Goal: Transaction & Acquisition: Book appointment/travel/reservation

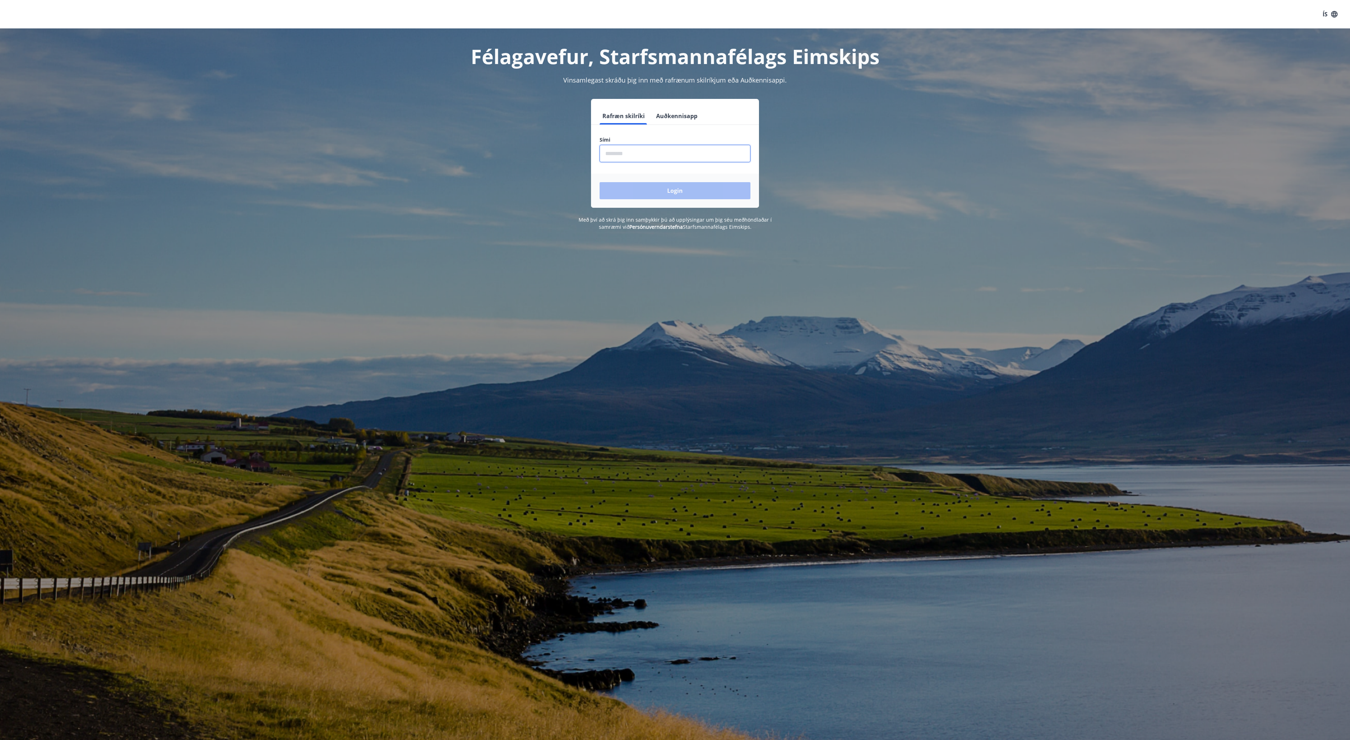
click at [636, 147] on input "phone" at bounding box center [674, 153] width 151 height 17
type input "********"
click at [679, 187] on button "Login" at bounding box center [674, 190] width 151 height 17
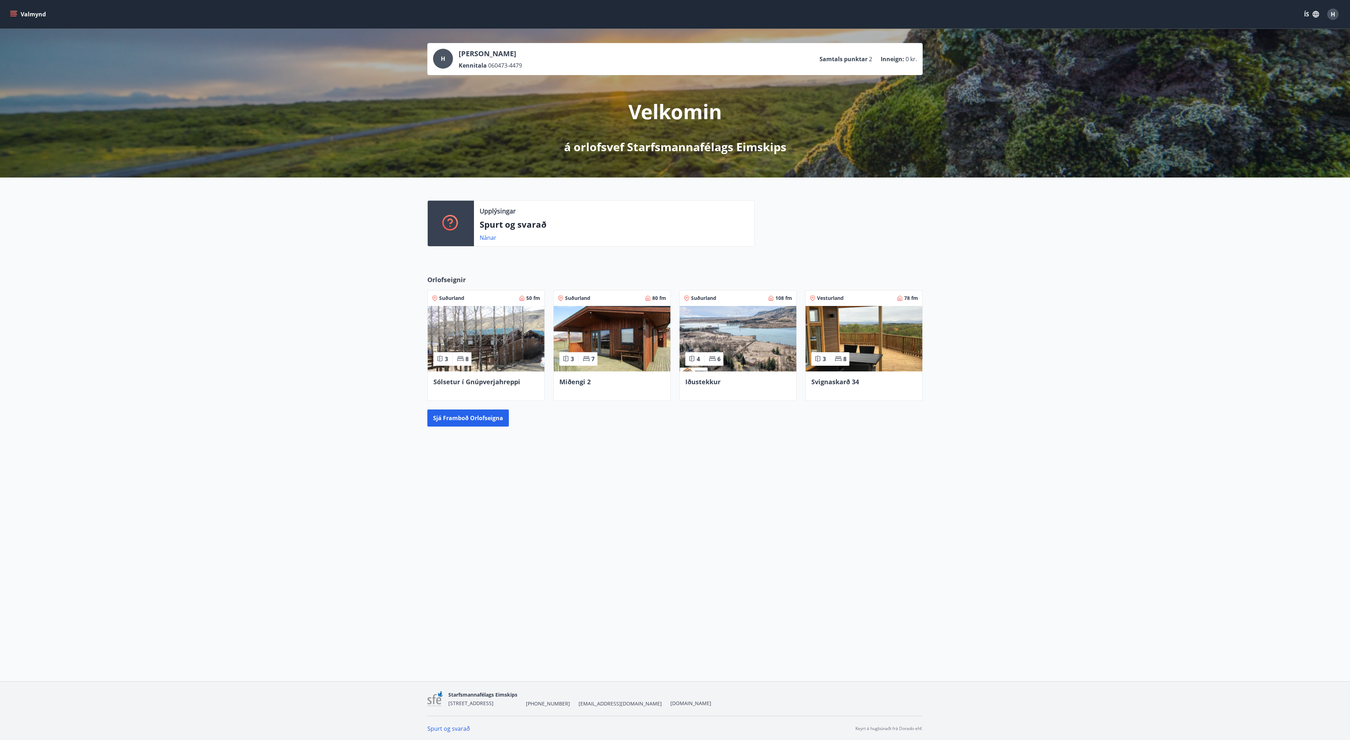
click at [662, 541] on div "Valmynd ÍS H H Hulda Bjarnadóttir Kennitala 060473-4479 Samtals punktar 2 Innei…" at bounding box center [675, 340] width 1350 height 681
click at [951, 462] on div "H Hulda Bjarnadóttir Kennitala 060473-4479 Samtals punktar 2 Inneign : 0 kr. Ve…" at bounding box center [675, 248] width 1350 height 438
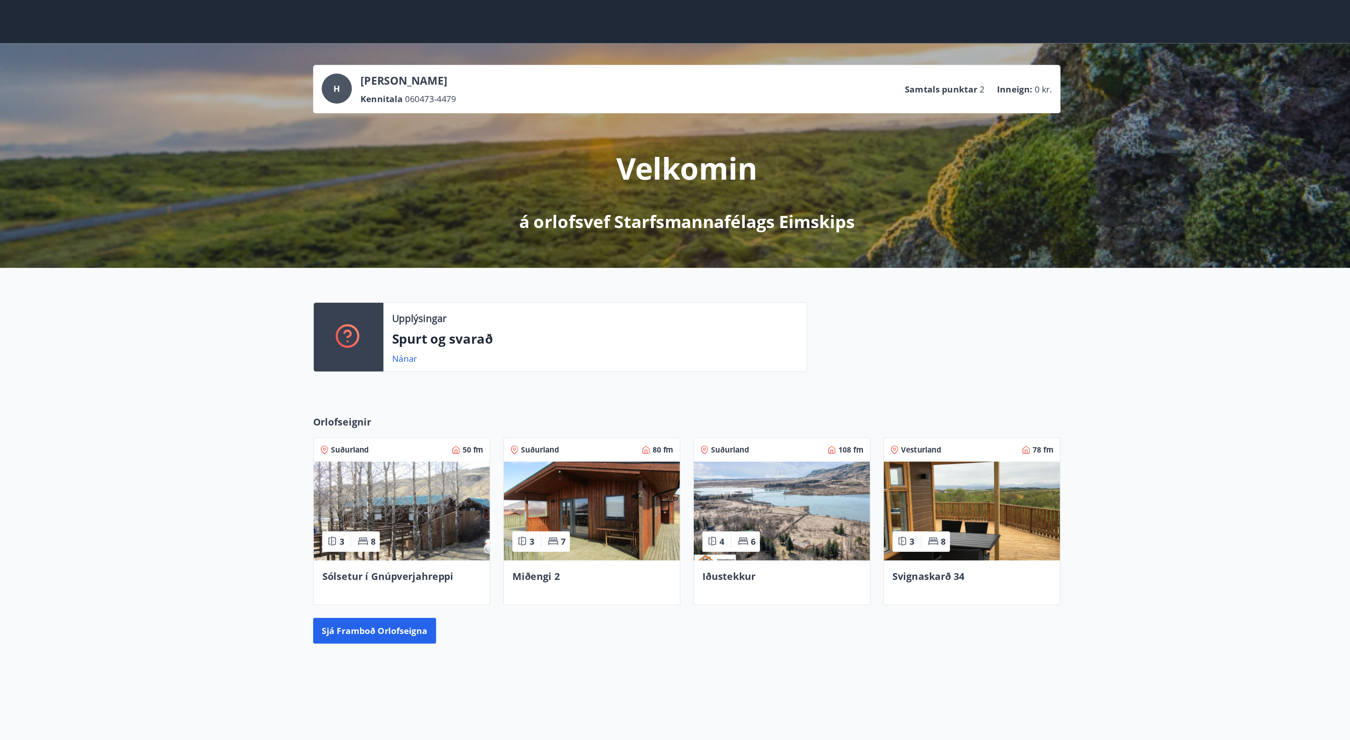
click at [939, 250] on div "Upplýsingar Spurt og svarað Nánar" at bounding box center [675, 220] width 1350 height 86
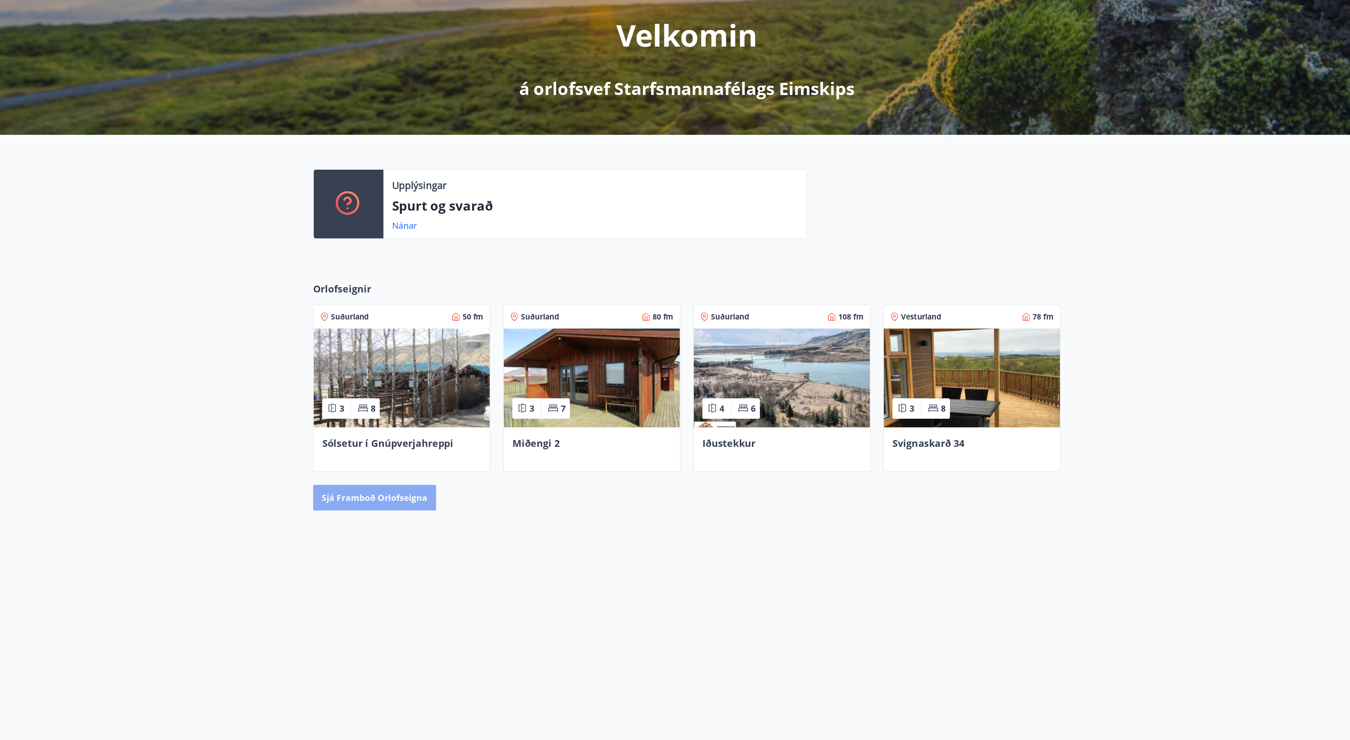
click at [448, 416] on button "Sjá framboð orlofseigna" at bounding box center [467, 417] width 81 height 17
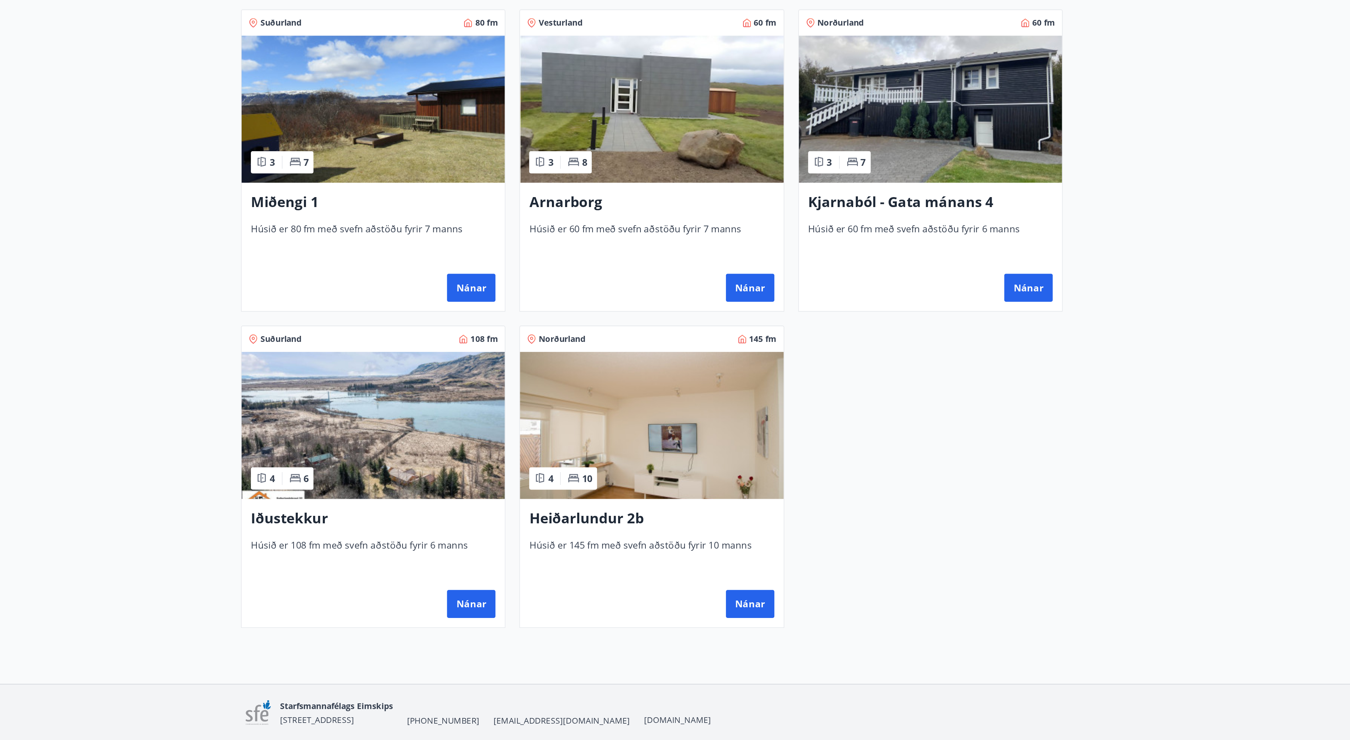
scroll to position [61, 0]
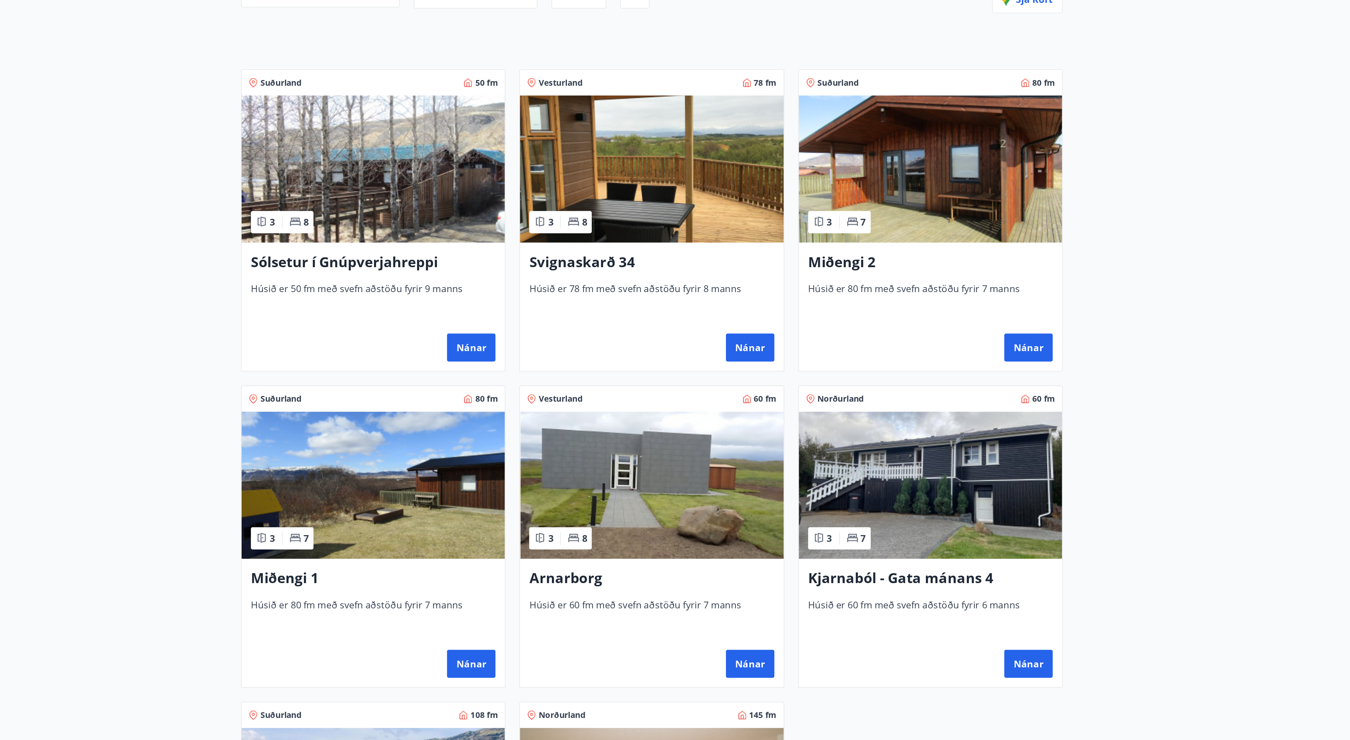
click at [515, 164] on img at bounding box center [505, 163] width 160 height 90
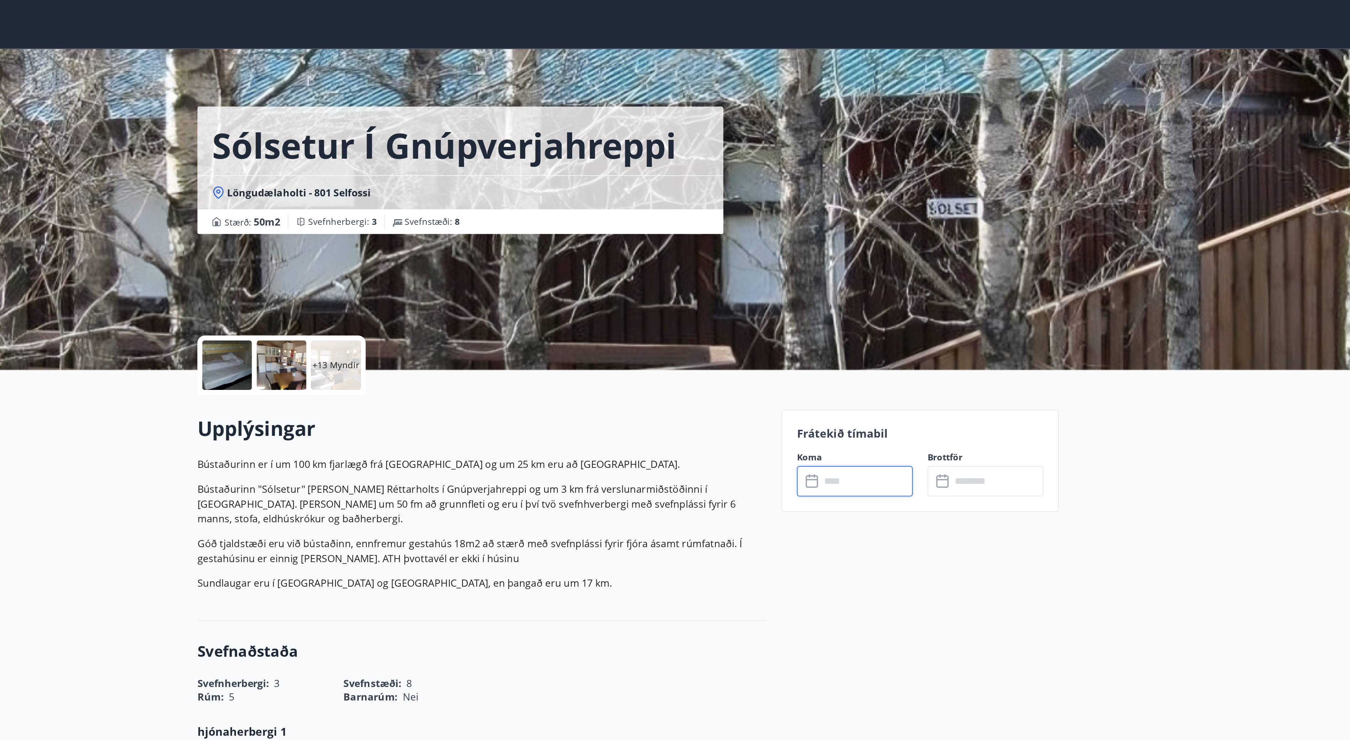
click at [801, 275] on input "text" at bounding box center [811, 277] width 53 height 17
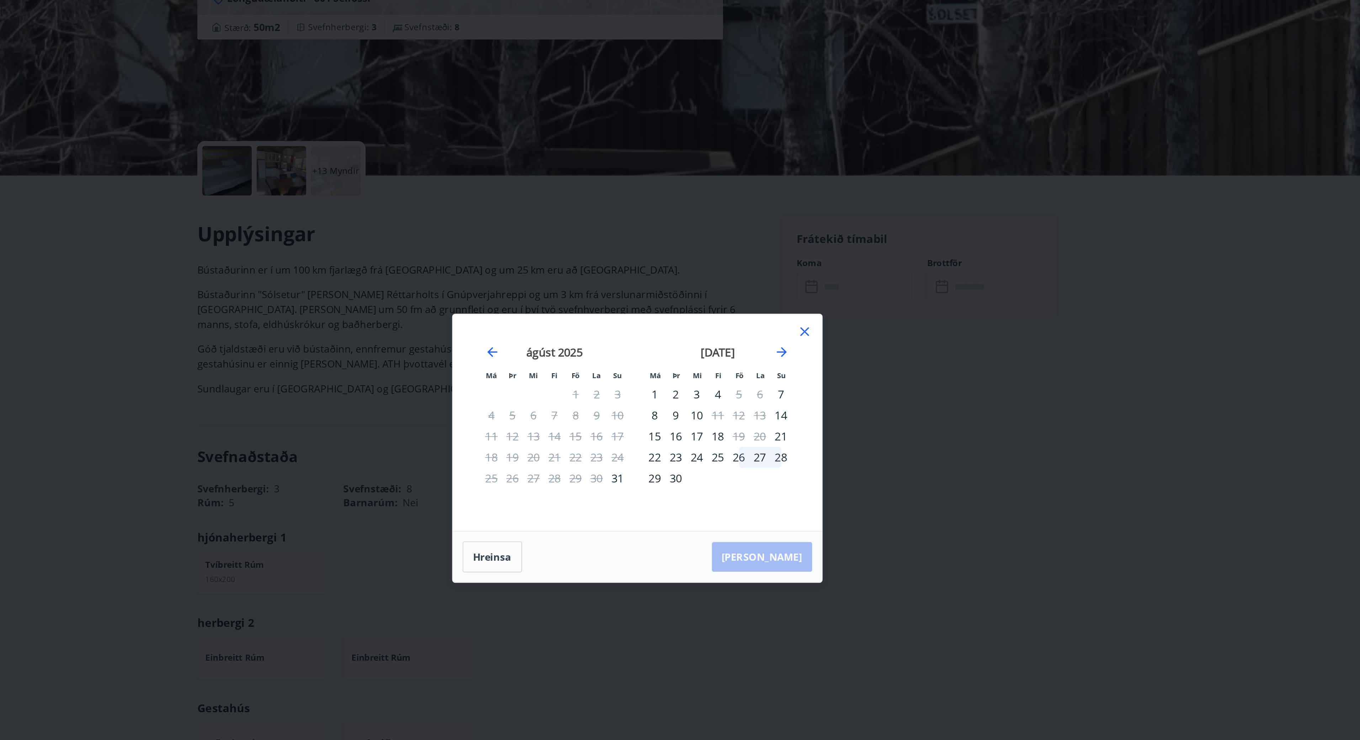
click at [775, 302] on icon at bounding box center [776, 303] width 9 height 9
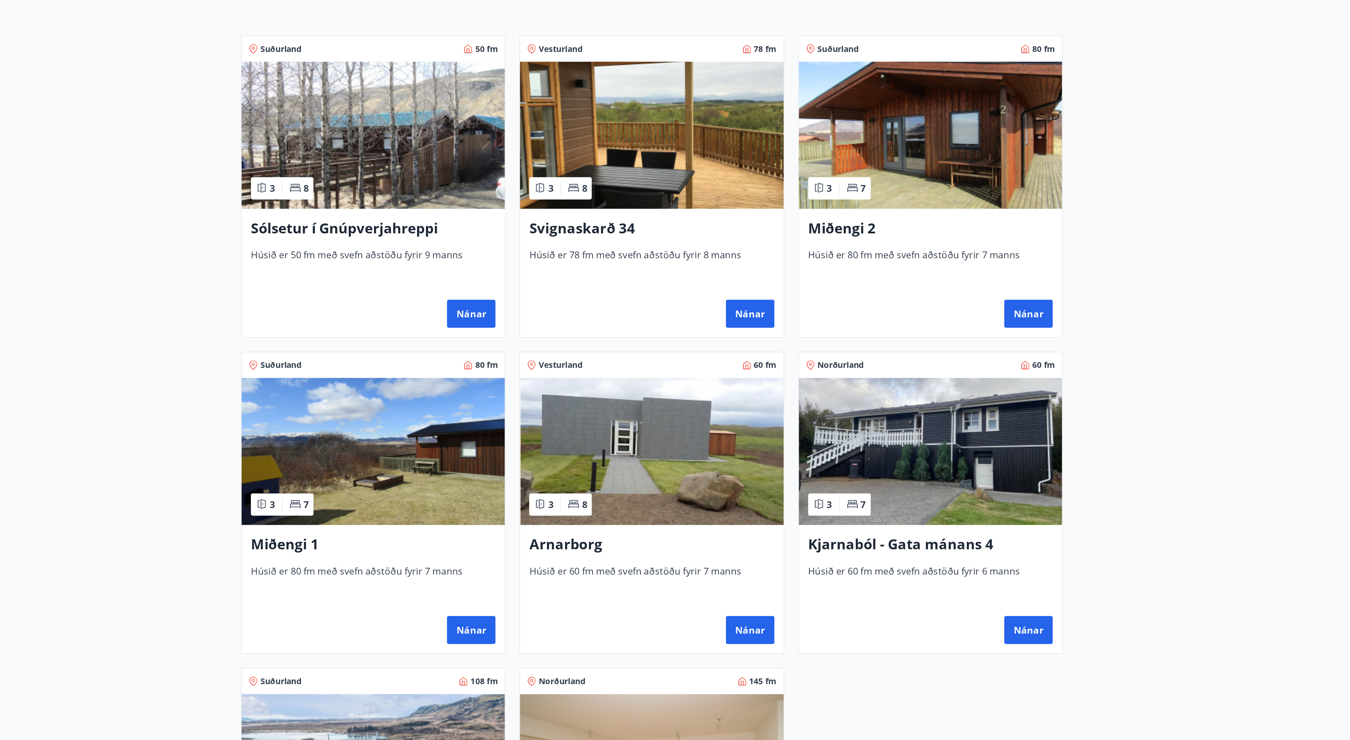
click at [656, 429] on img at bounding box center [674, 417] width 160 height 90
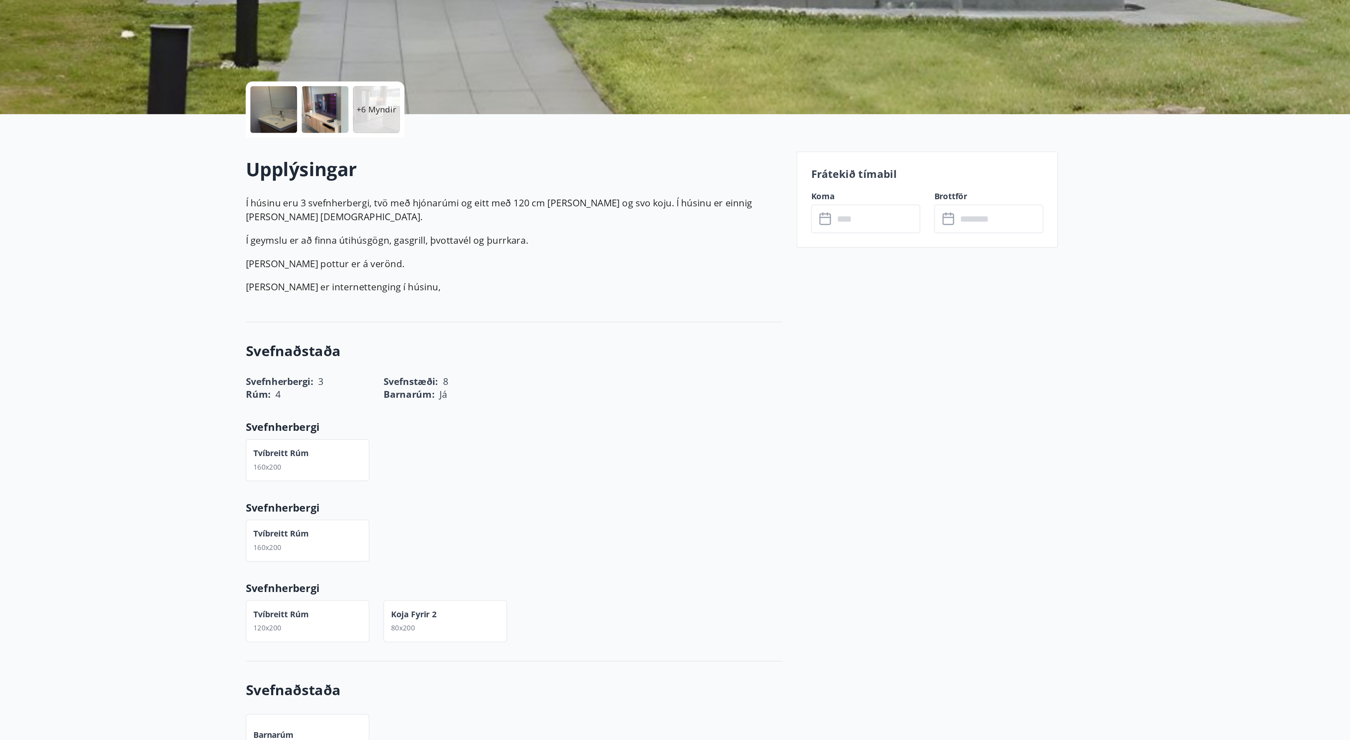
click at [806, 266] on label "Koma" at bounding box center [805, 263] width 67 height 7
click at [809, 277] on input "text" at bounding box center [811, 277] width 53 height 17
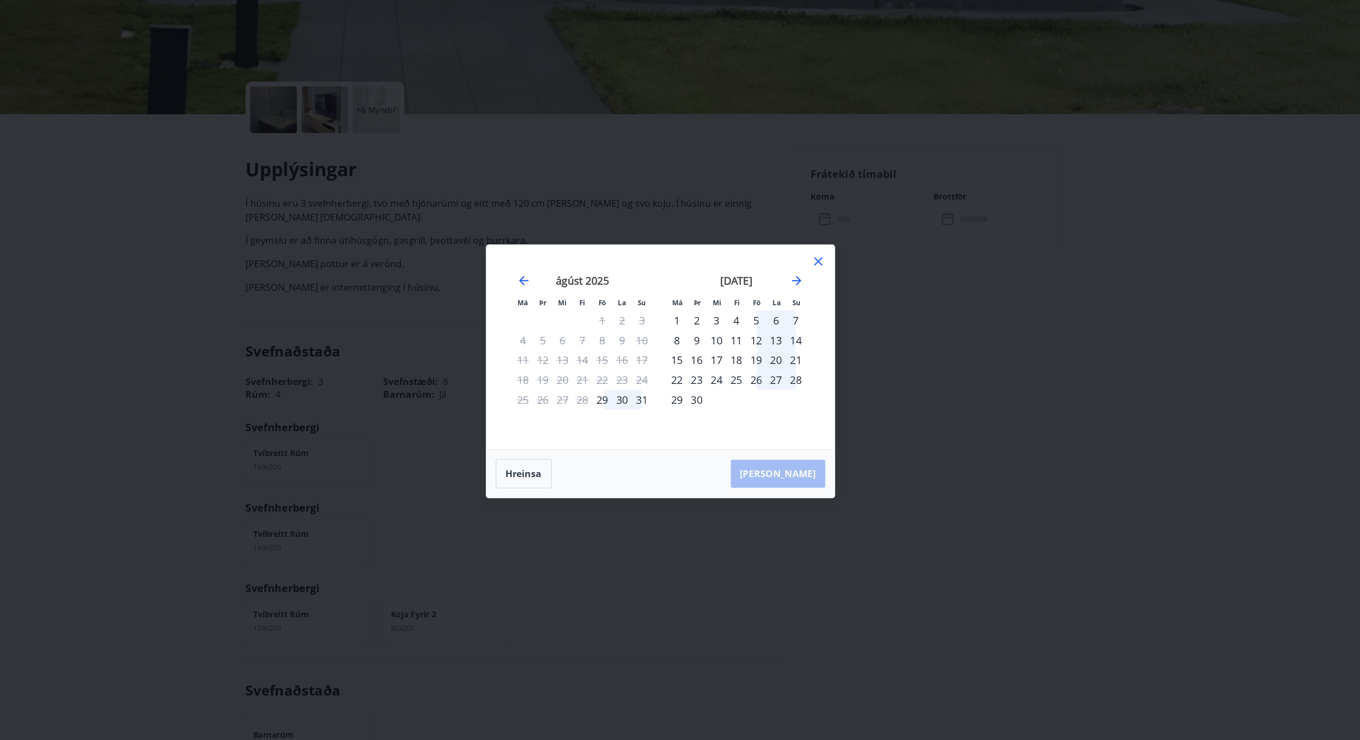
click at [739, 337] on div "5" at bounding box center [739, 339] width 12 height 12
click at [763, 338] on div "7" at bounding box center [763, 339] width 12 height 12
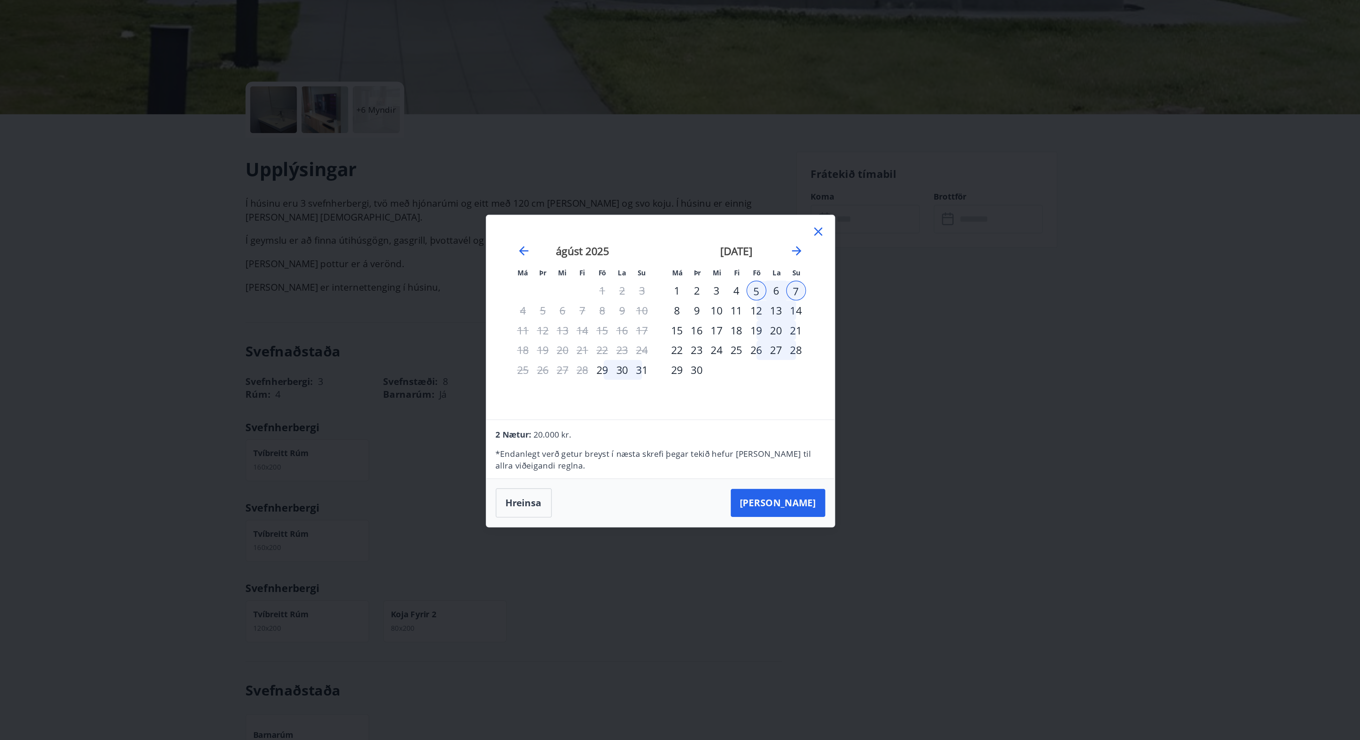
click at [775, 283] on icon at bounding box center [776, 284] width 5 height 5
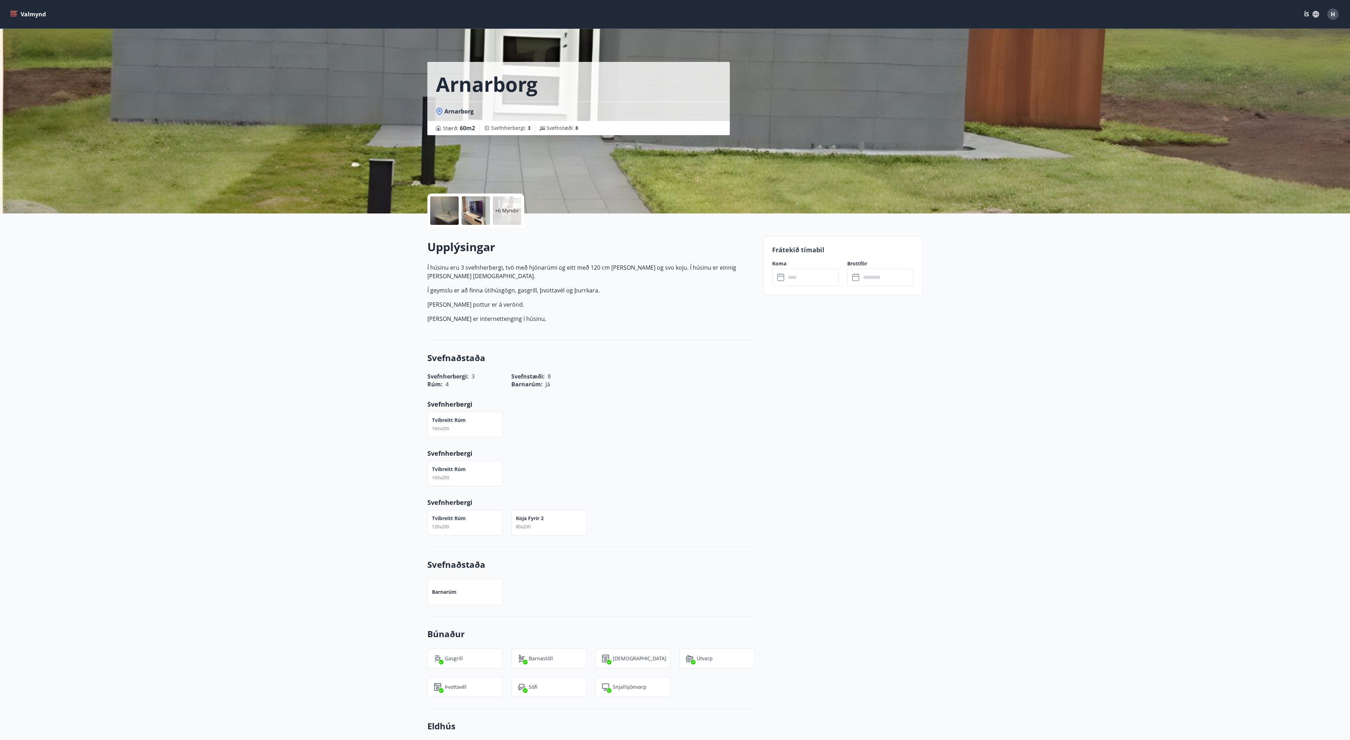
click at [440, 205] on div at bounding box center [444, 210] width 28 height 28
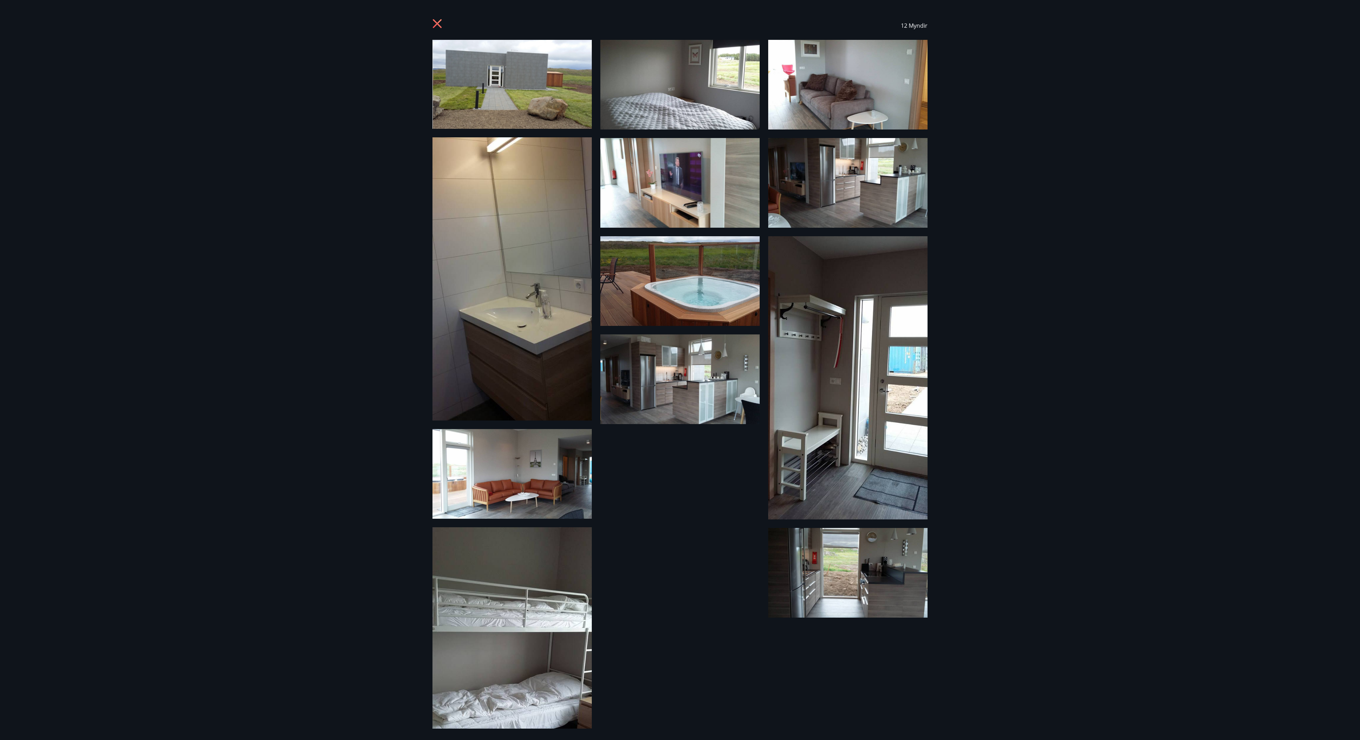
click at [488, 88] on img at bounding box center [512, 84] width 159 height 89
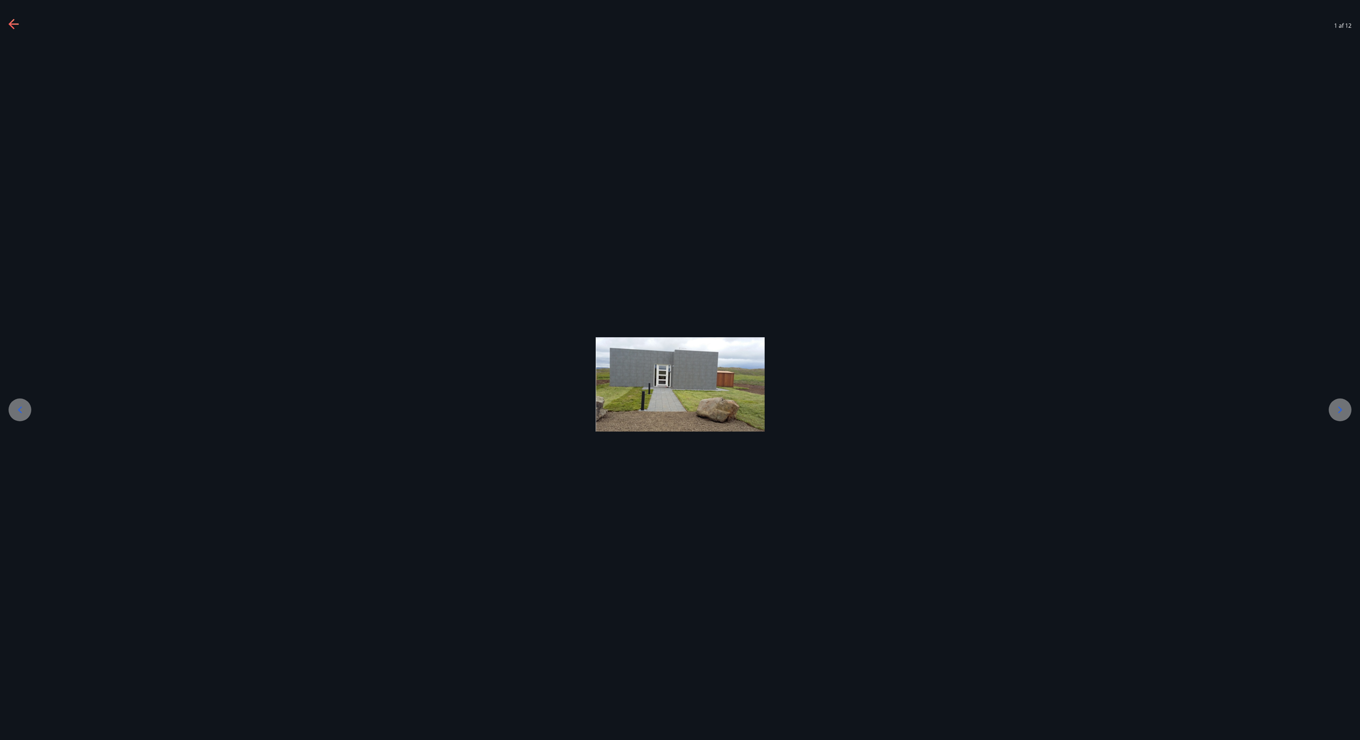
click at [1342, 411] on icon at bounding box center [1340, 409] width 11 height 11
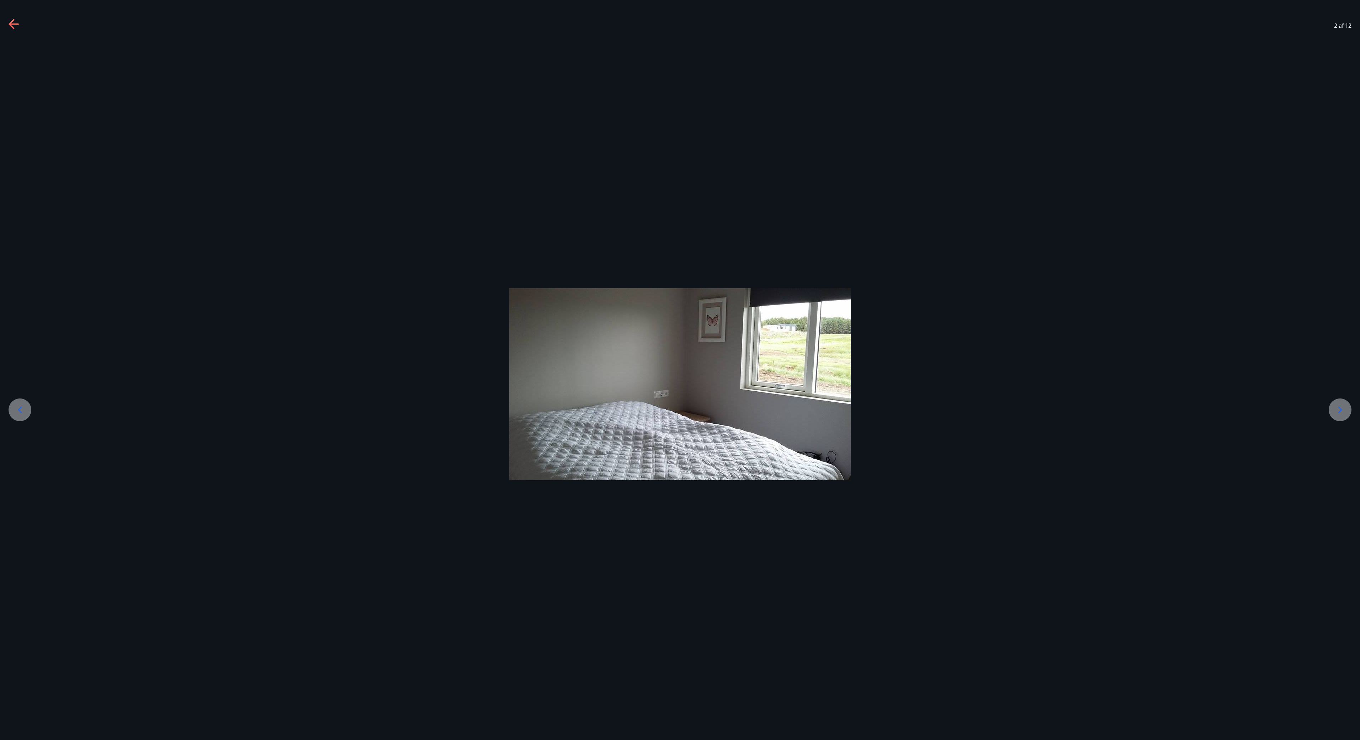
click at [1342, 411] on icon at bounding box center [1340, 409] width 11 height 11
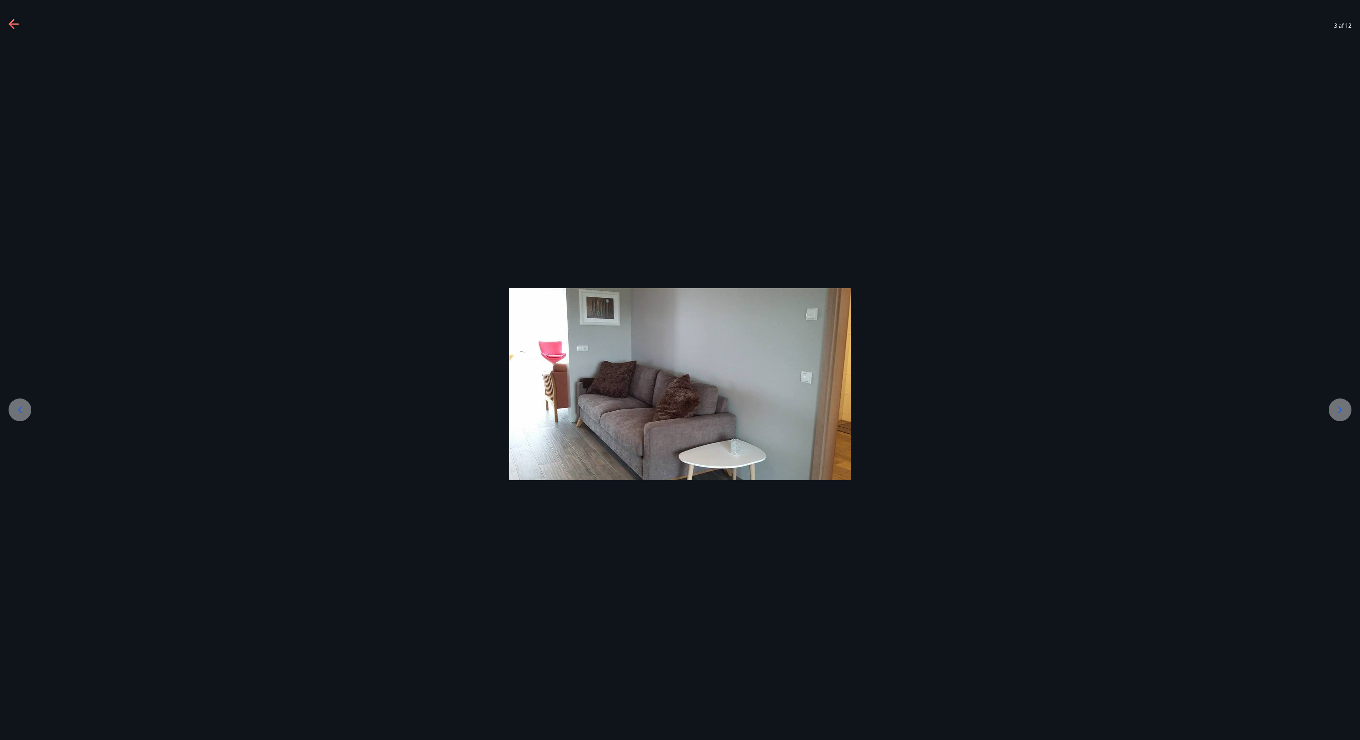
click at [1342, 411] on icon at bounding box center [1340, 409] width 11 height 11
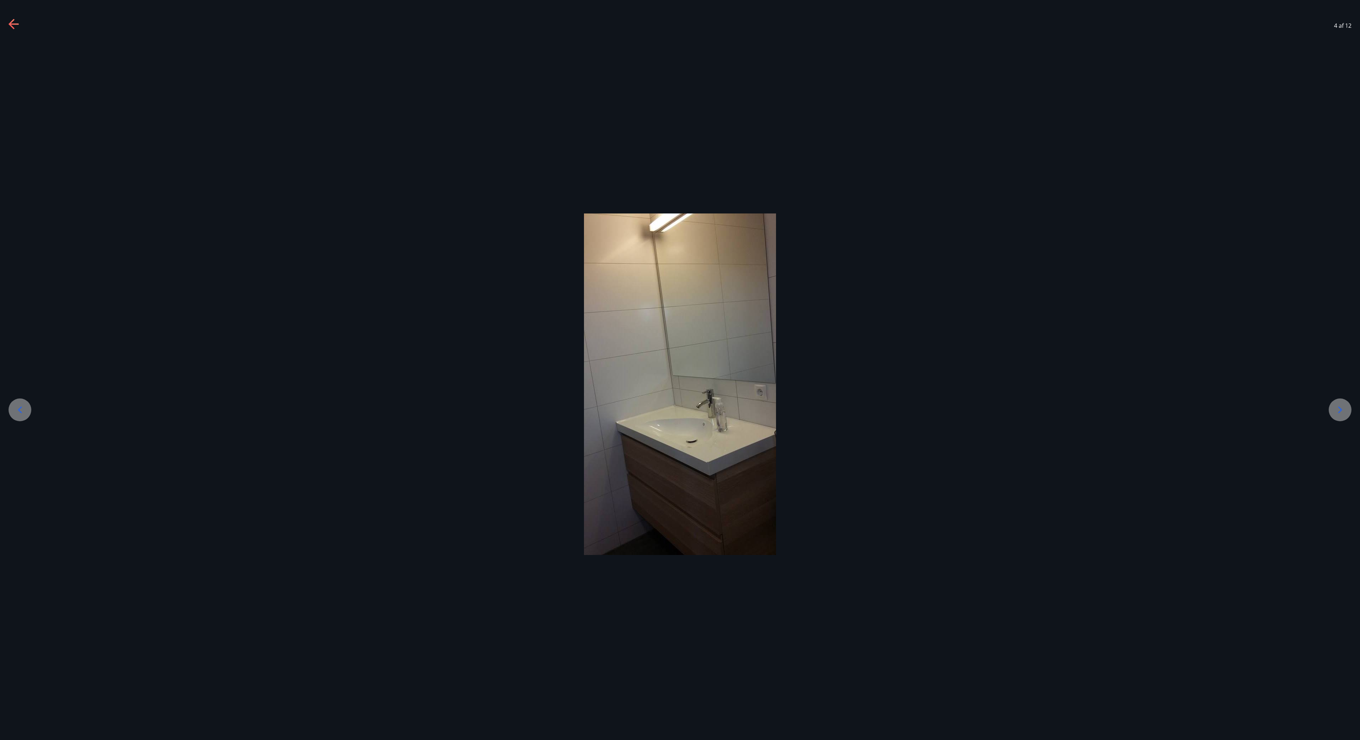
click at [1342, 411] on icon at bounding box center [1340, 409] width 11 height 11
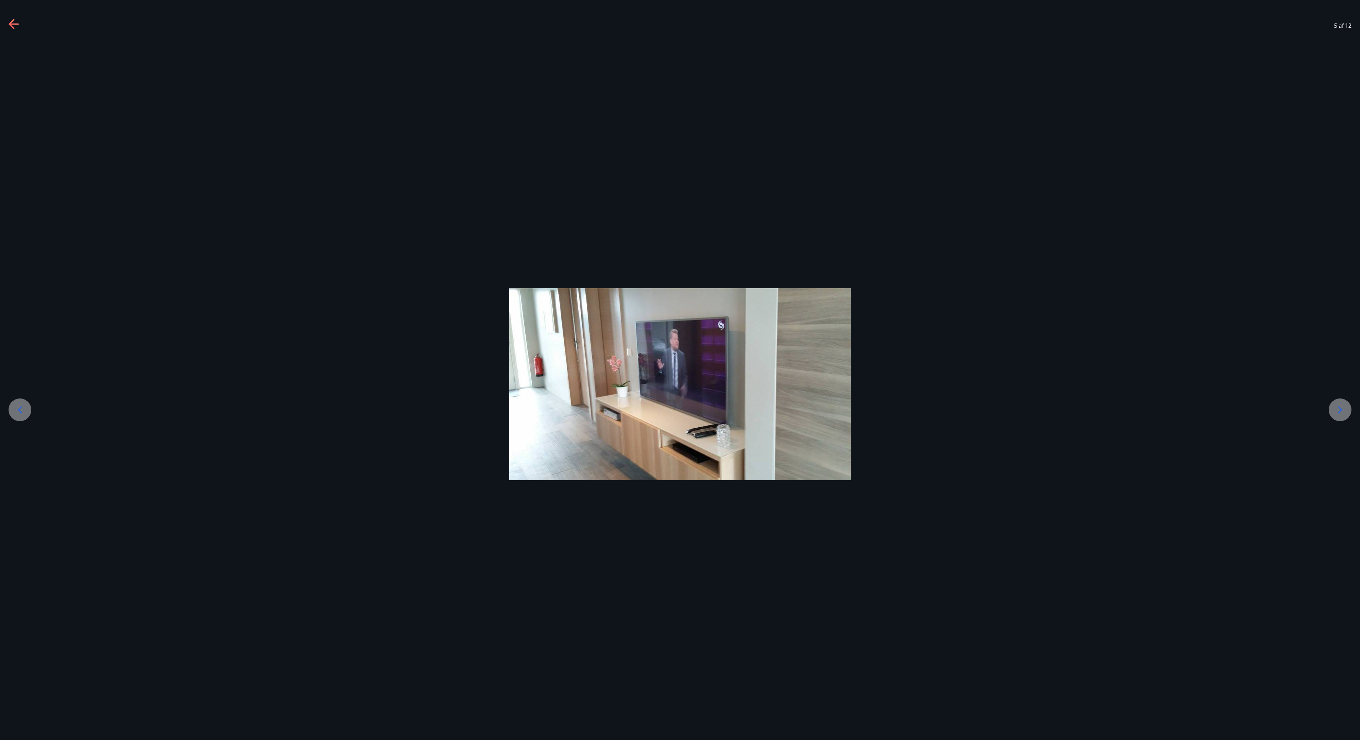
click at [1342, 411] on icon at bounding box center [1340, 409] width 11 height 11
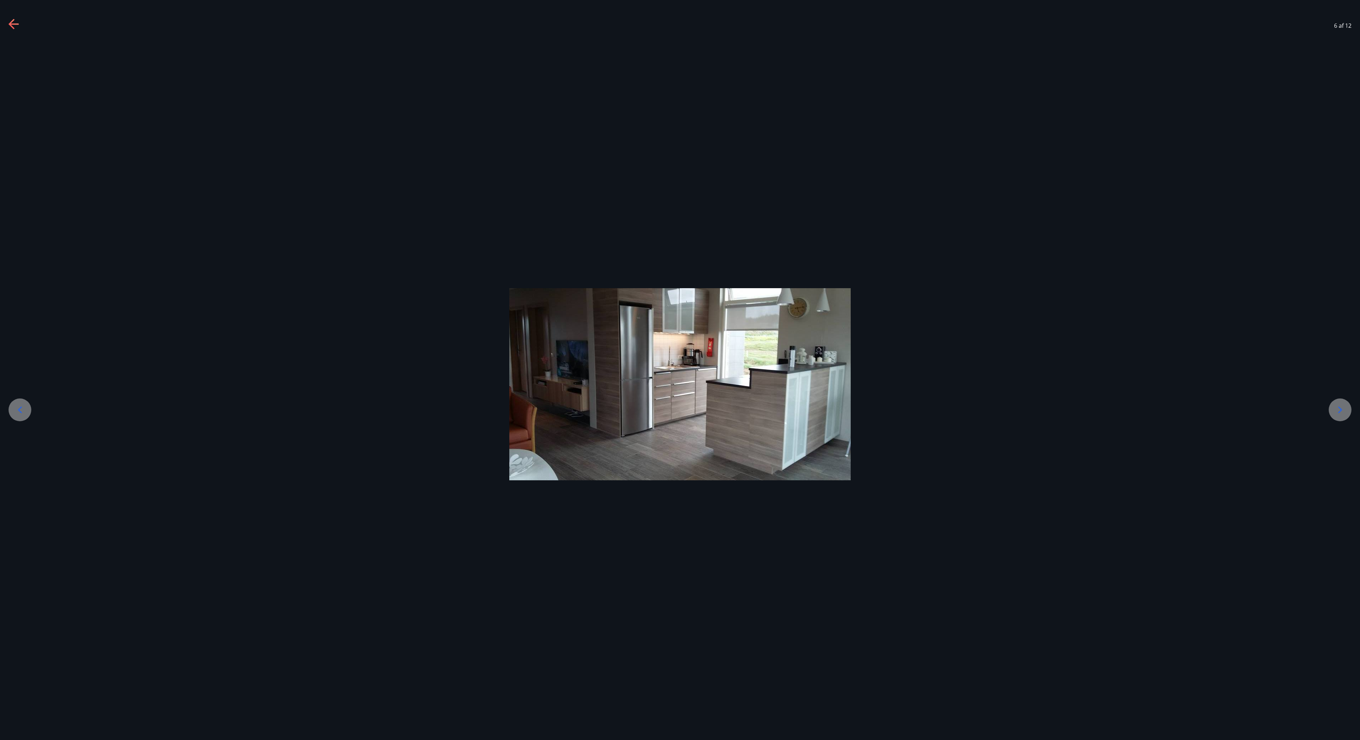
click at [1338, 402] on div at bounding box center [1340, 409] width 23 height 23
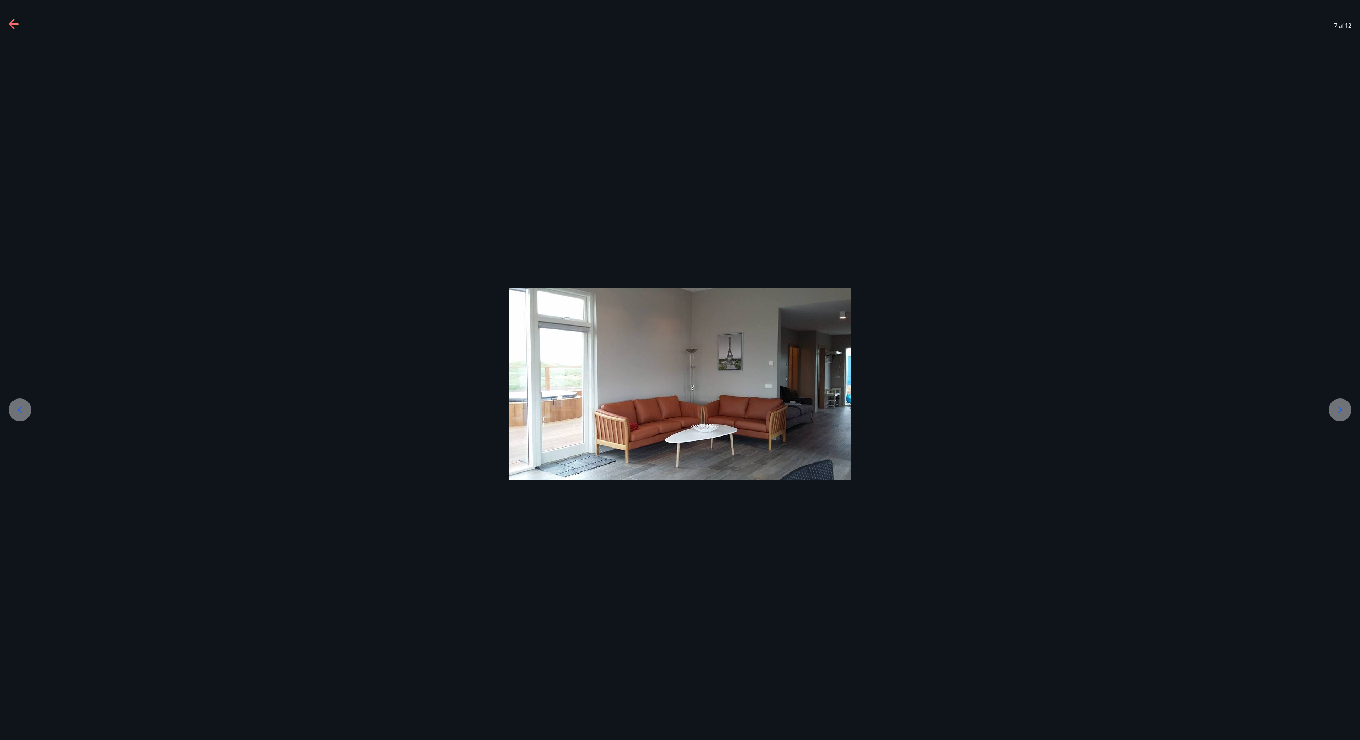
click at [1339, 406] on icon at bounding box center [1340, 409] width 11 height 11
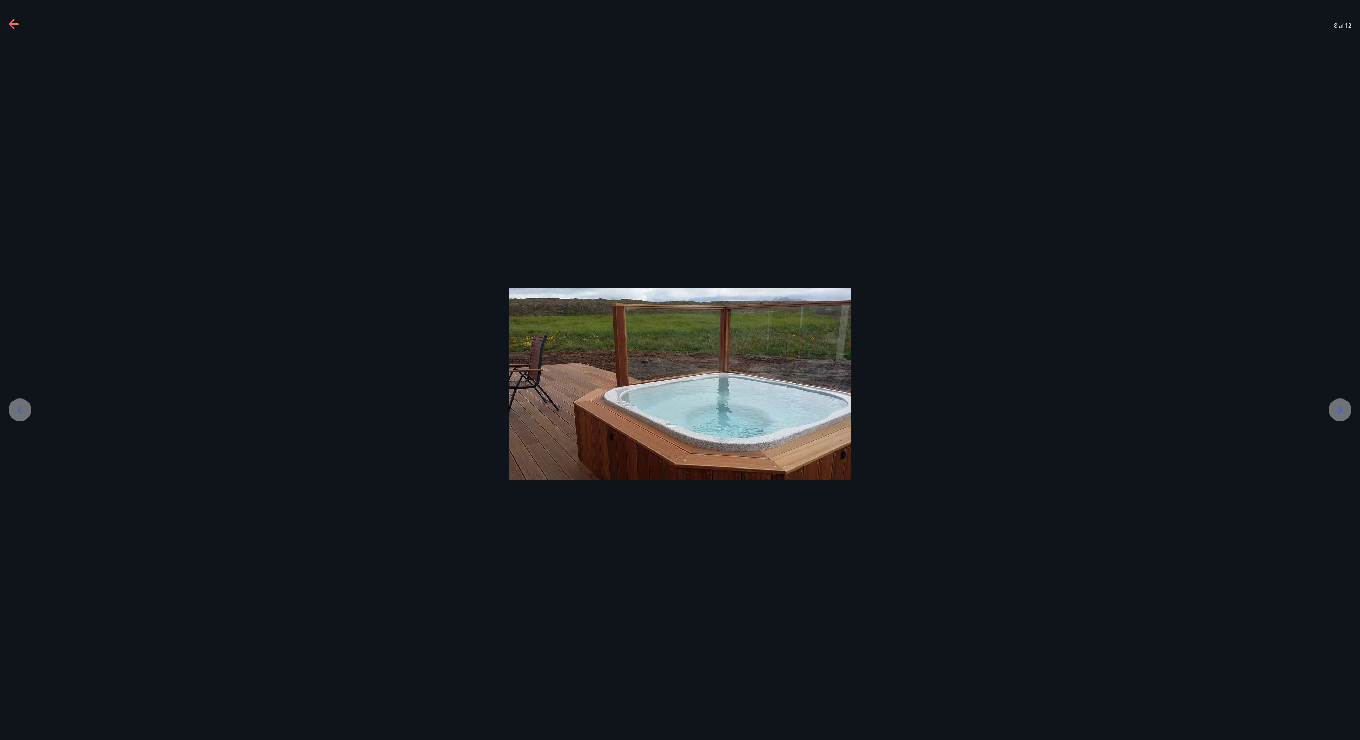
click at [1339, 406] on icon at bounding box center [1340, 409] width 11 height 11
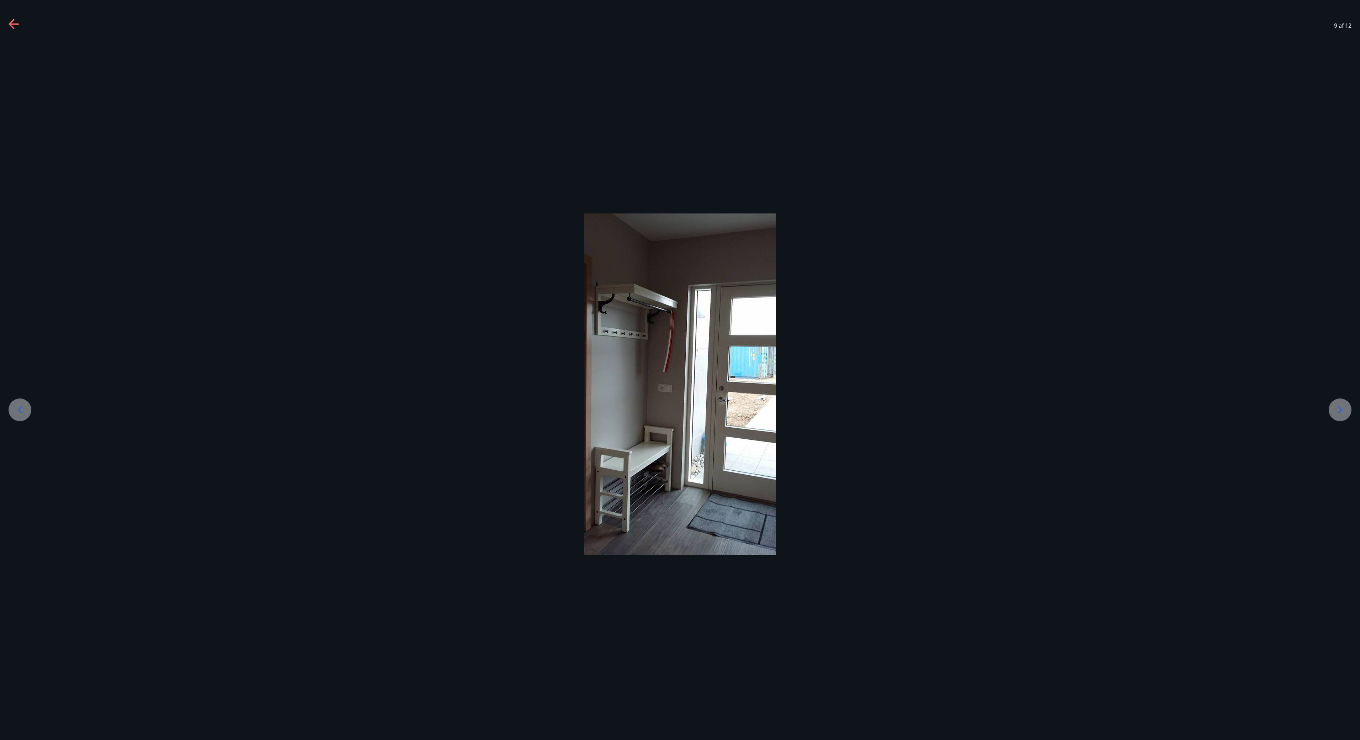
click at [1339, 406] on icon at bounding box center [1340, 409] width 11 height 11
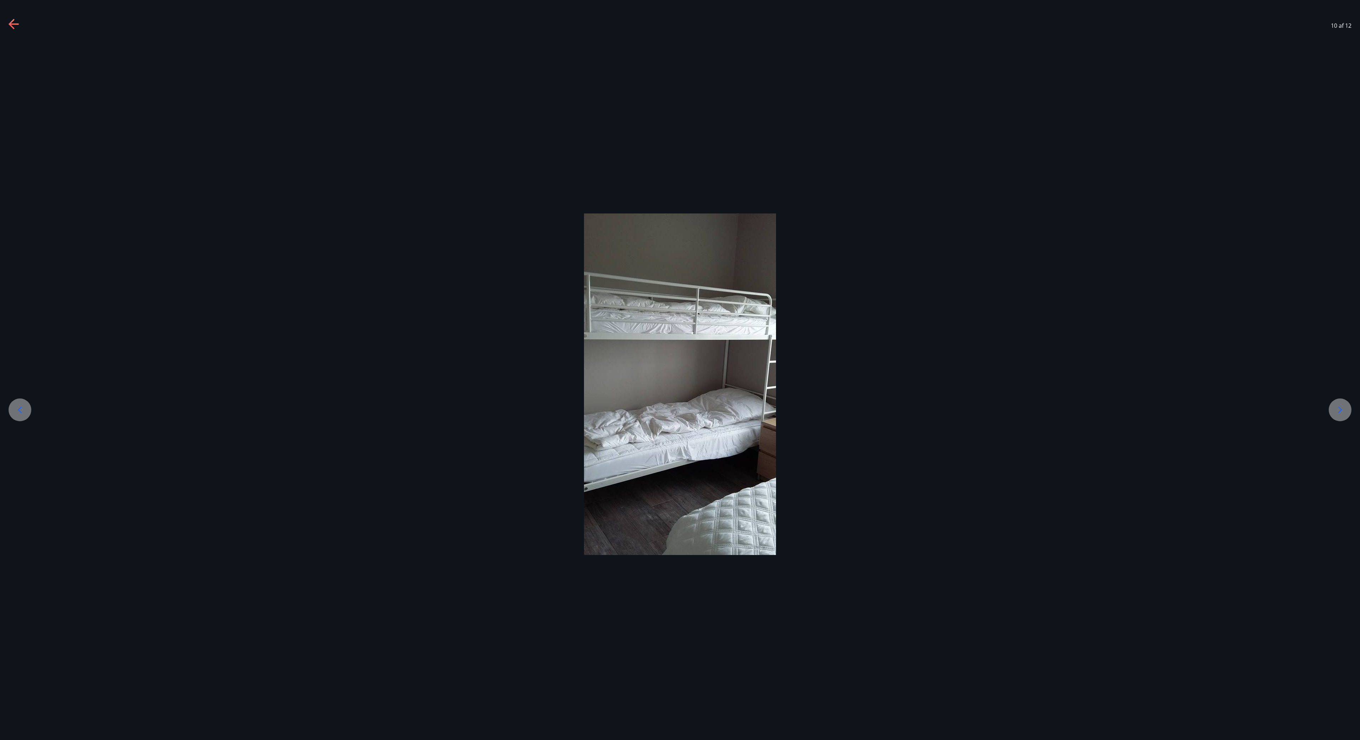
click at [1339, 406] on icon at bounding box center [1340, 409] width 11 height 11
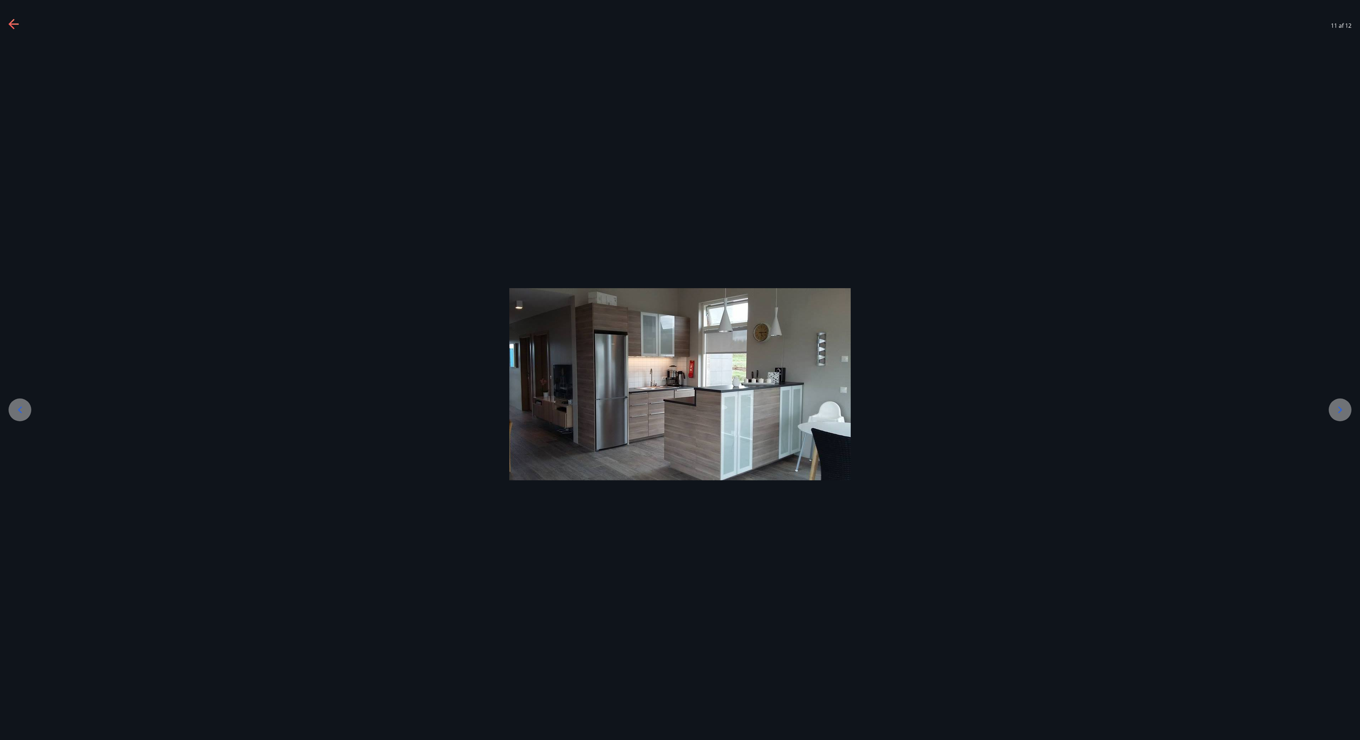
click at [1339, 406] on icon at bounding box center [1340, 409] width 11 height 11
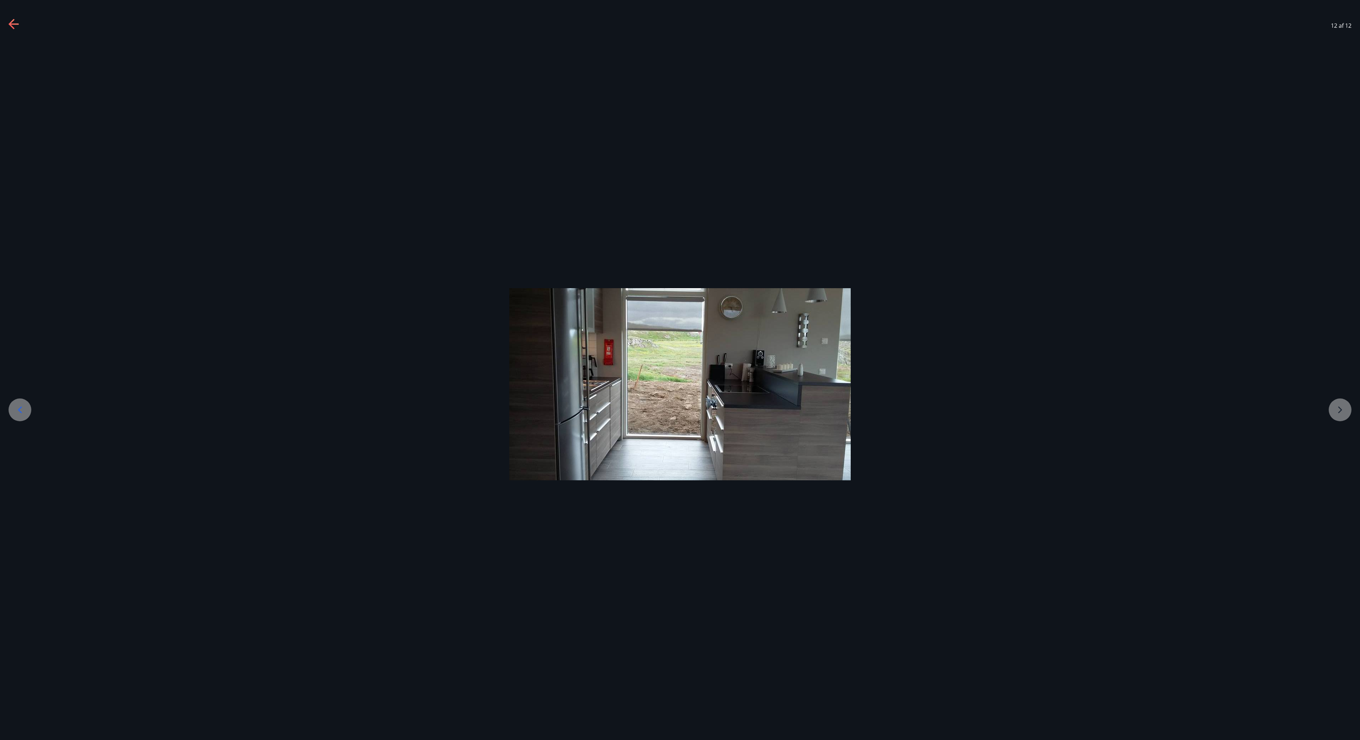
click at [1339, 406] on div at bounding box center [680, 384] width 1360 height 192
click at [11, 20] on icon at bounding box center [14, 24] width 11 height 11
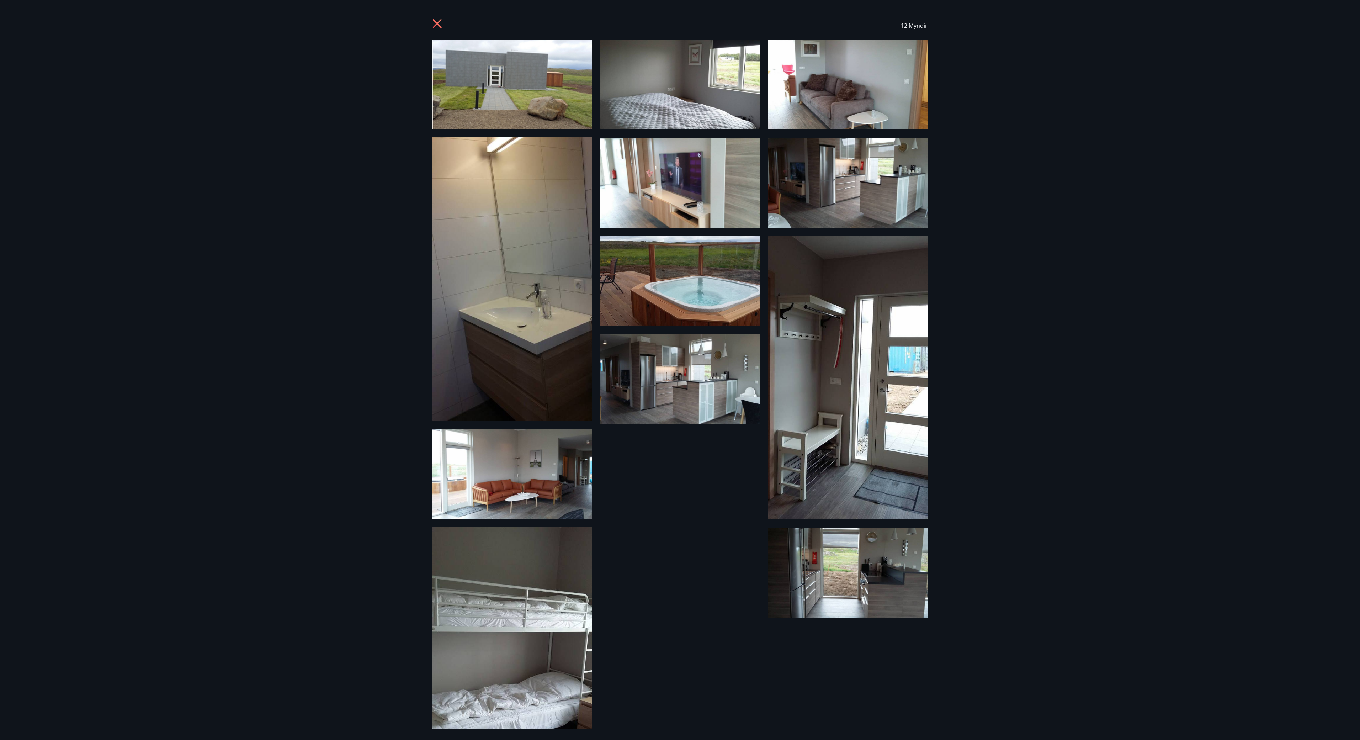
click at [1288, 144] on div "12 Myndir" at bounding box center [680, 370] width 1360 height 740
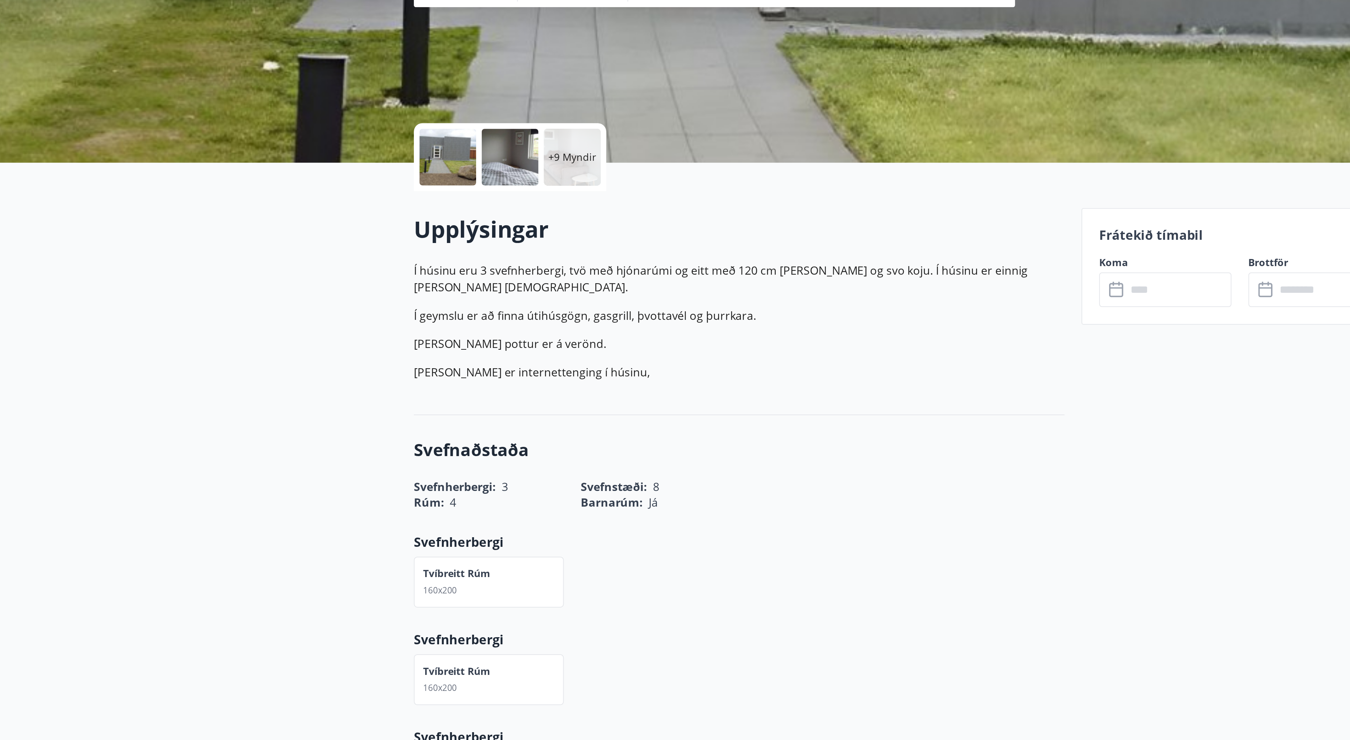
drag, startPoint x: 502, startPoint y: 265, endPoint x: 627, endPoint y: 270, distance: 125.3
click at [627, 270] on p "Í húsinu eru 3 svefnherbergi, tvö með hjónarúmi og eitt með 120 cm rúmi og svo …" at bounding box center [590, 271] width 327 height 17
click at [625, 268] on p "Í húsinu eru 3 svefnherbergi, tvö með hjónarúmi og eitt með 120 cm rúmi og svo …" at bounding box center [590, 271] width 327 height 17
drag, startPoint x: 654, startPoint y: 267, endPoint x: 501, endPoint y: 266, distance: 153.3
click at [501, 266] on p "Í húsinu eru 3 svefnherbergi, tvö með hjónarúmi og eitt með 120 cm rúmi og svo …" at bounding box center [590, 271] width 327 height 17
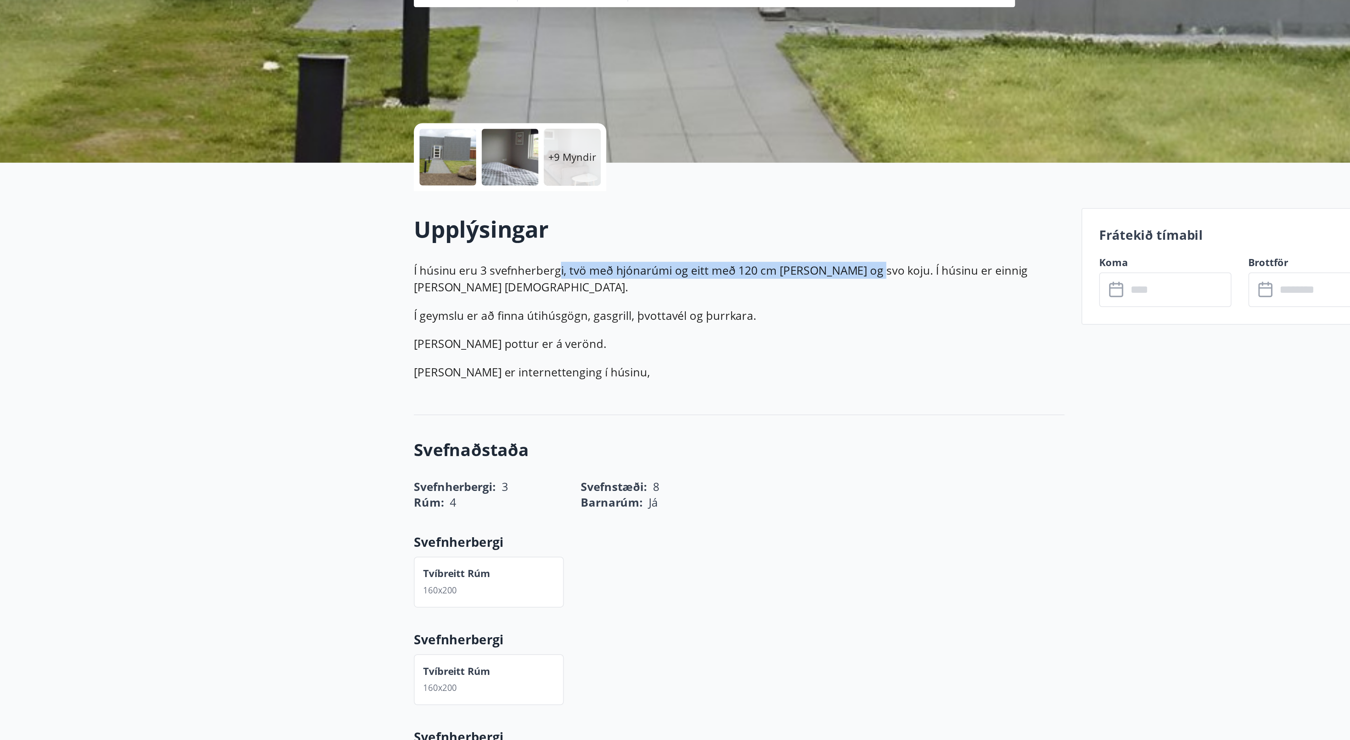
click at [501, 266] on p "Í húsinu eru 3 svefnherbergi, tvö með hjónarúmi og eitt með 120 cm rúmi og svo …" at bounding box center [590, 271] width 327 height 17
drag, startPoint x: 653, startPoint y: 266, endPoint x: 505, endPoint y: 263, distance: 148.4
click at [505, 263] on p "Í húsinu eru 3 svefnherbergi, tvö með hjónarúmi og eitt með 120 cm rúmi og svo …" at bounding box center [590, 271] width 327 height 17
drag, startPoint x: 505, startPoint y: 263, endPoint x: 622, endPoint y: 298, distance: 122.3
click at [622, 300] on p "Heitur pottur er á verönd." at bounding box center [590, 304] width 327 height 9
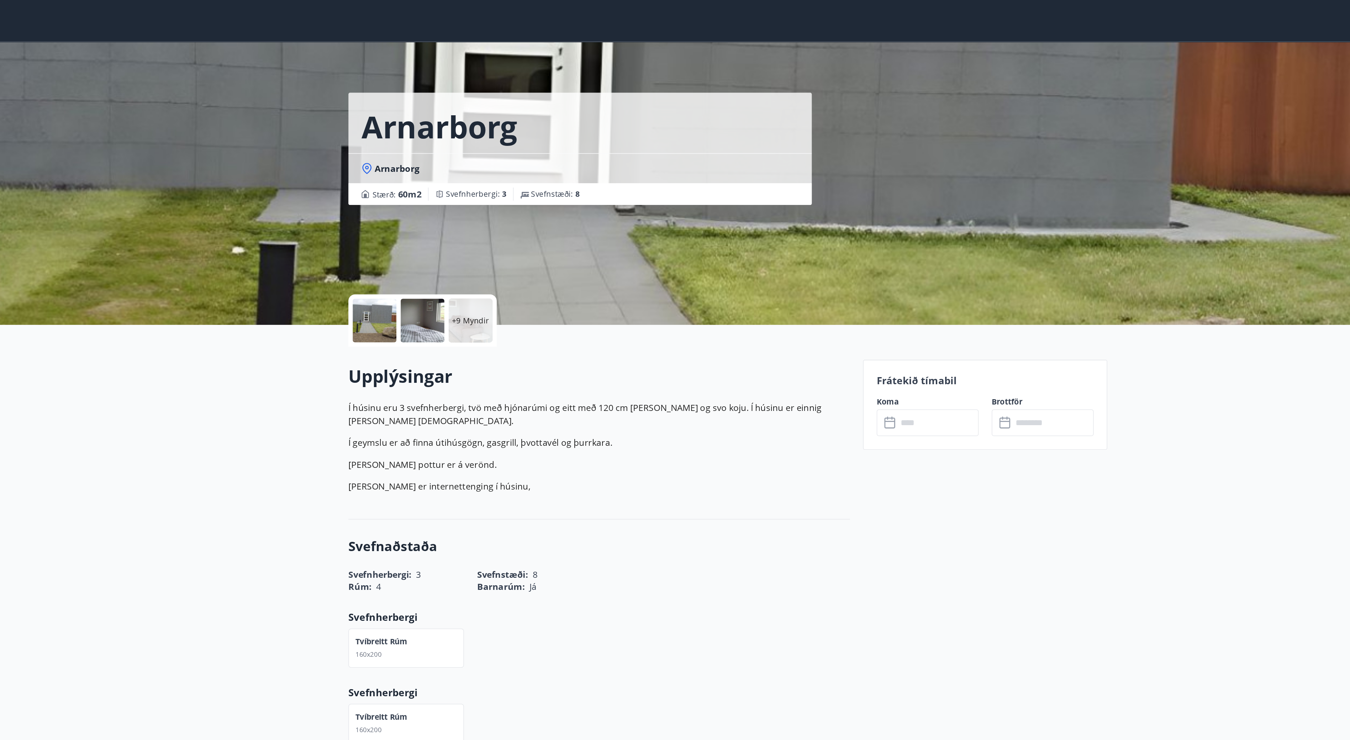
click at [509, 197] on div "+9 Myndir" at bounding box center [507, 210] width 28 height 28
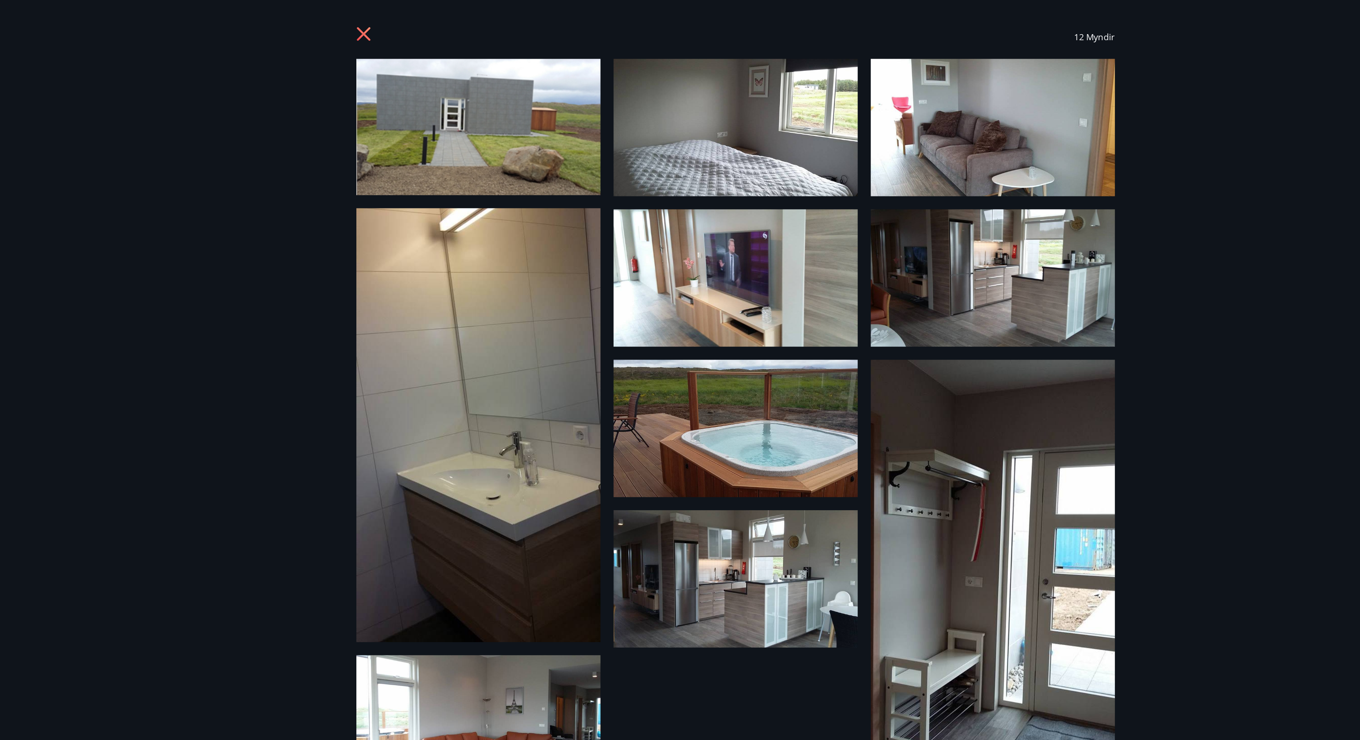
click at [556, 83] on img at bounding box center [512, 84] width 159 height 89
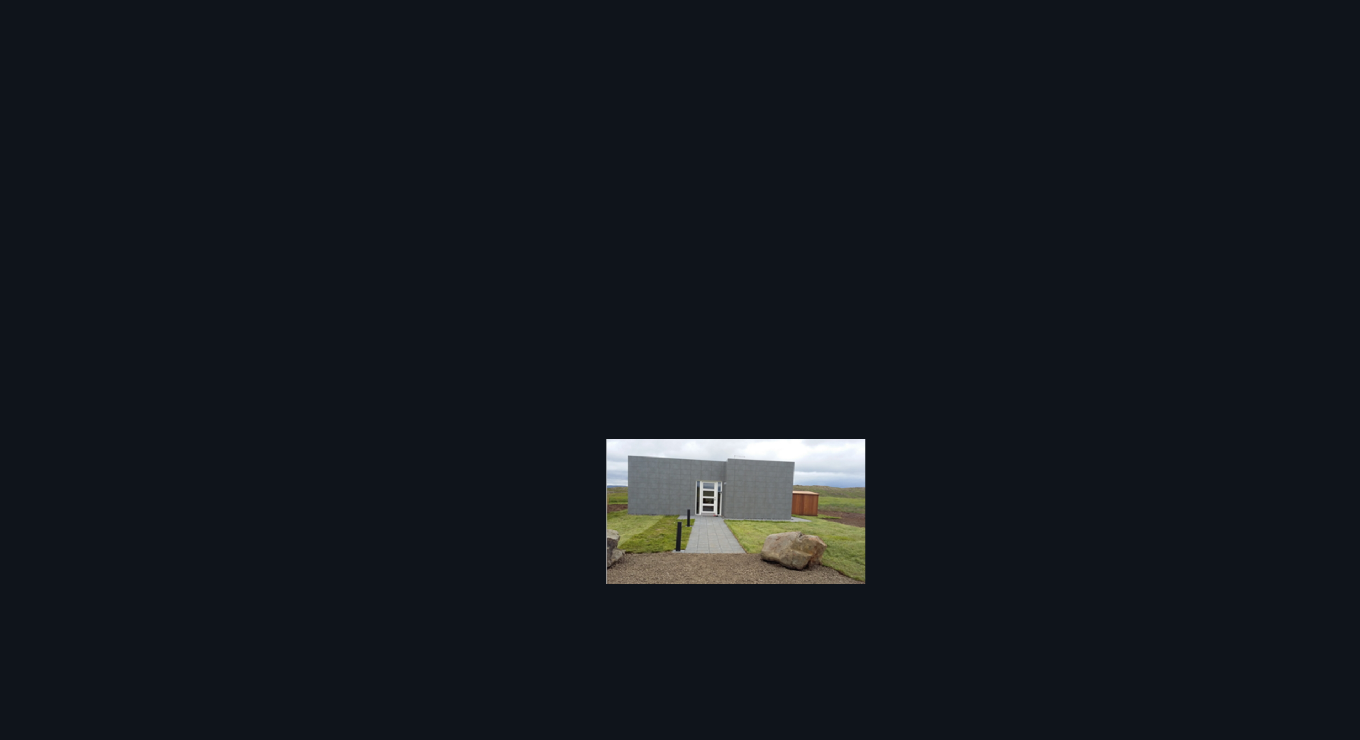
click at [1046, 288] on div at bounding box center [680, 384] width 1360 height 689
click at [1075, 336] on div at bounding box center [680, 384] width 1360 height 689
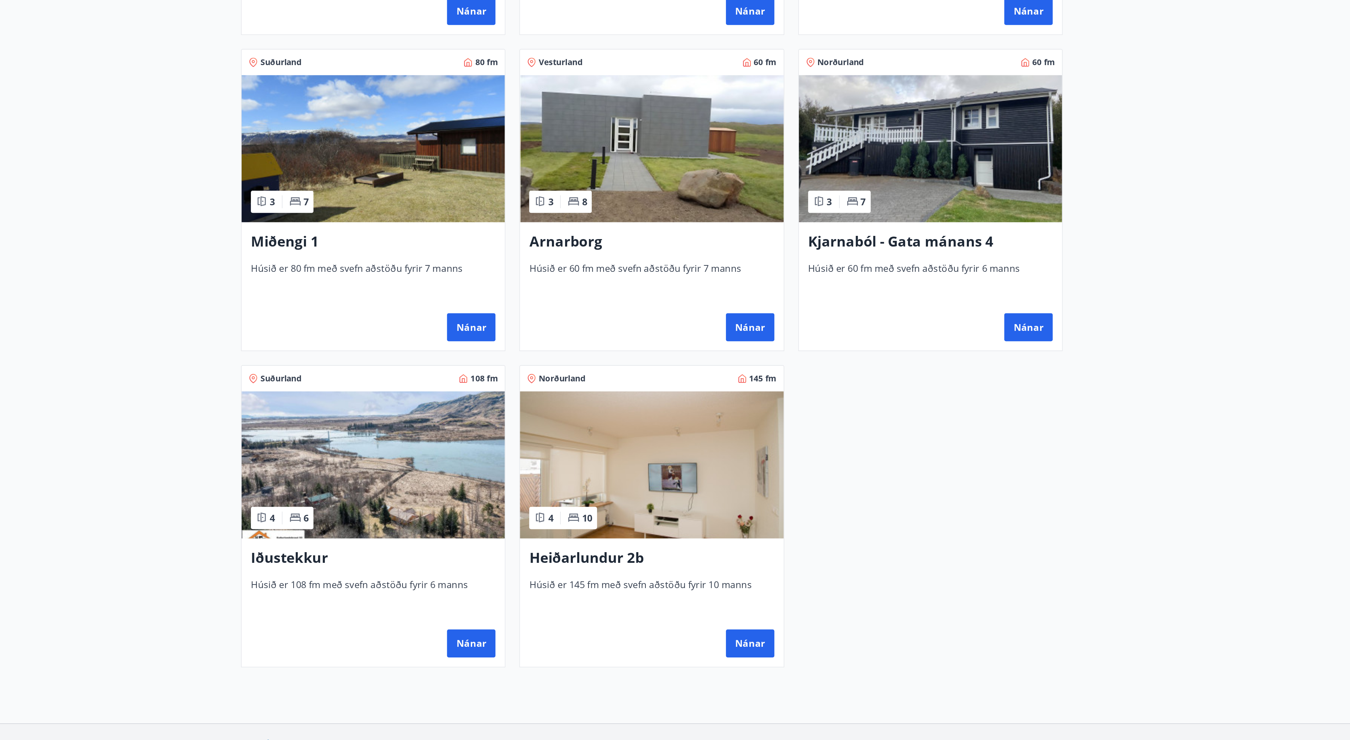
scroll to position [36, 0]
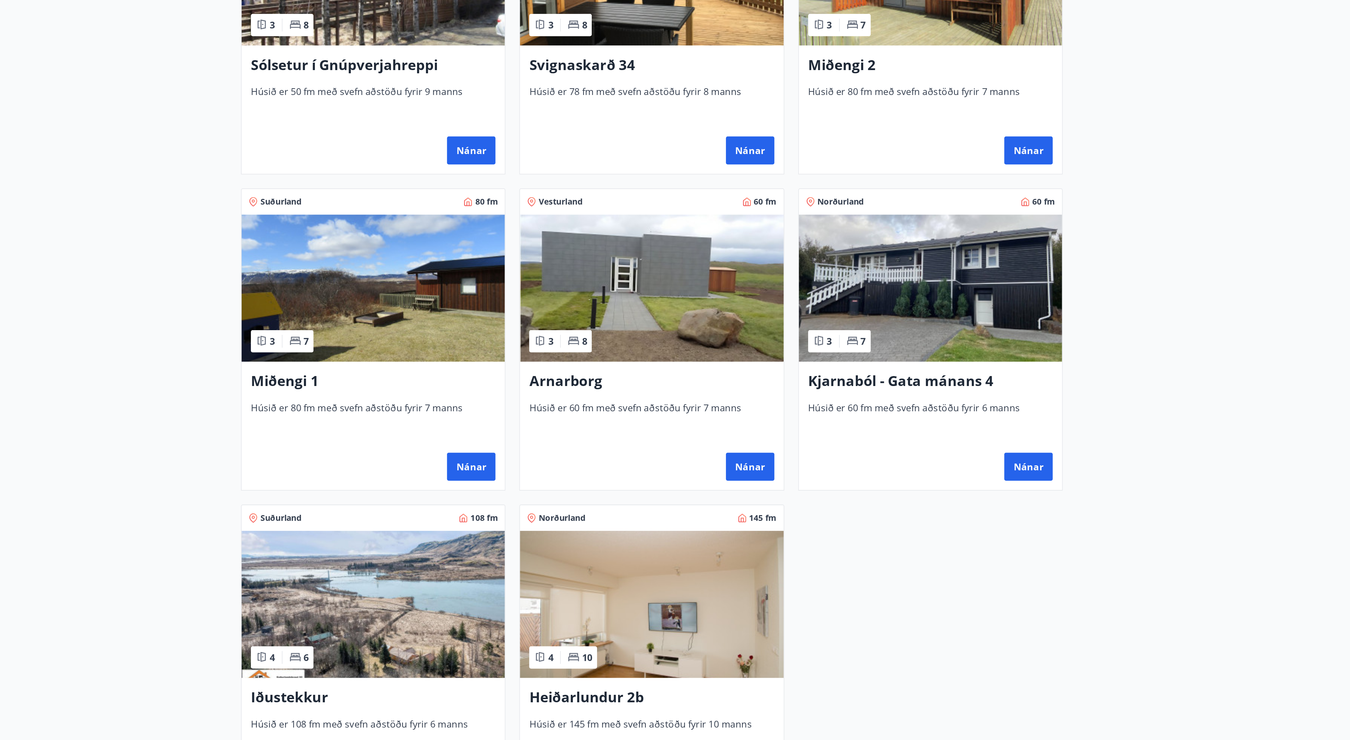
click at [659, 388] on img at bounding box center [674, 381] width 160 height 90
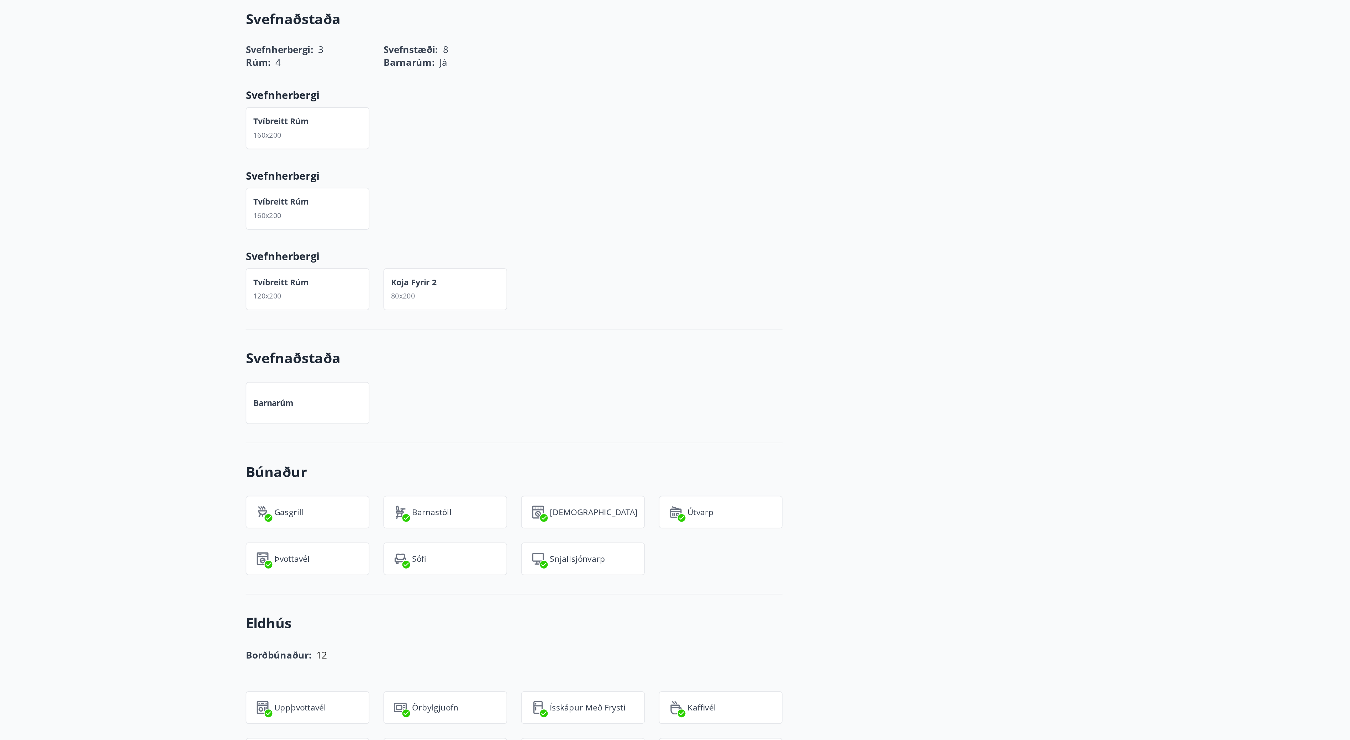
scroll to position [57, 0]
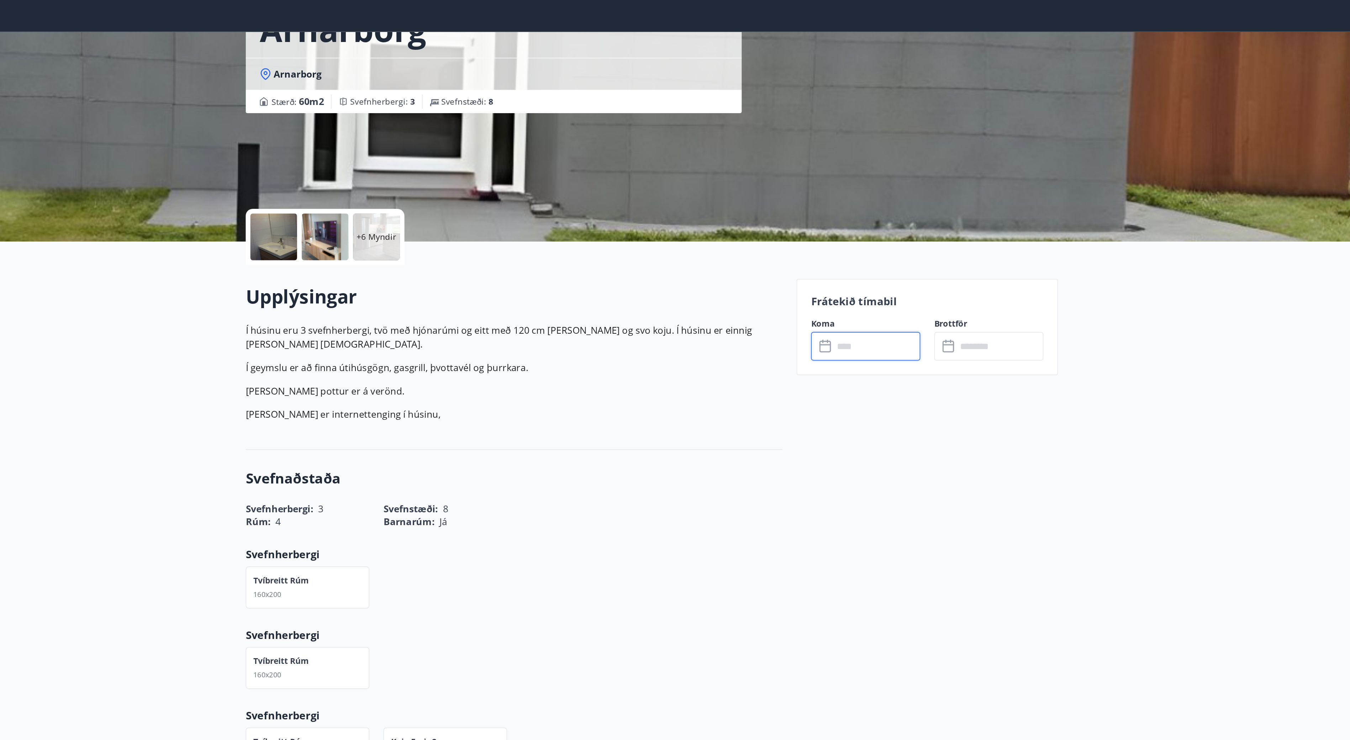
click at [804, 220] on input "text" at bounding box center [811, 220] width 53 height 17
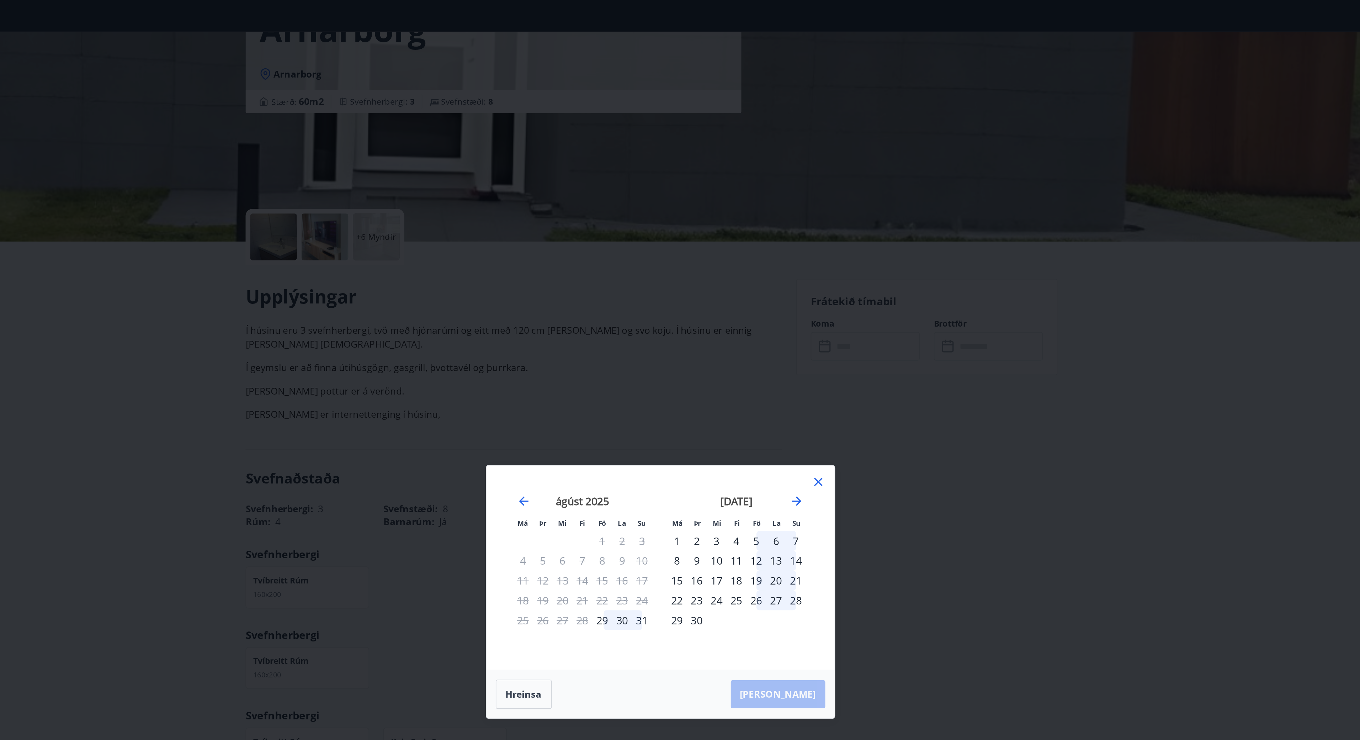
click at [737, 335] on div "5" at bounding box center [739, 339] width 12 height 12
click at [762, 337] on div "7" at bounding box center [763, 339] width 12 height 12
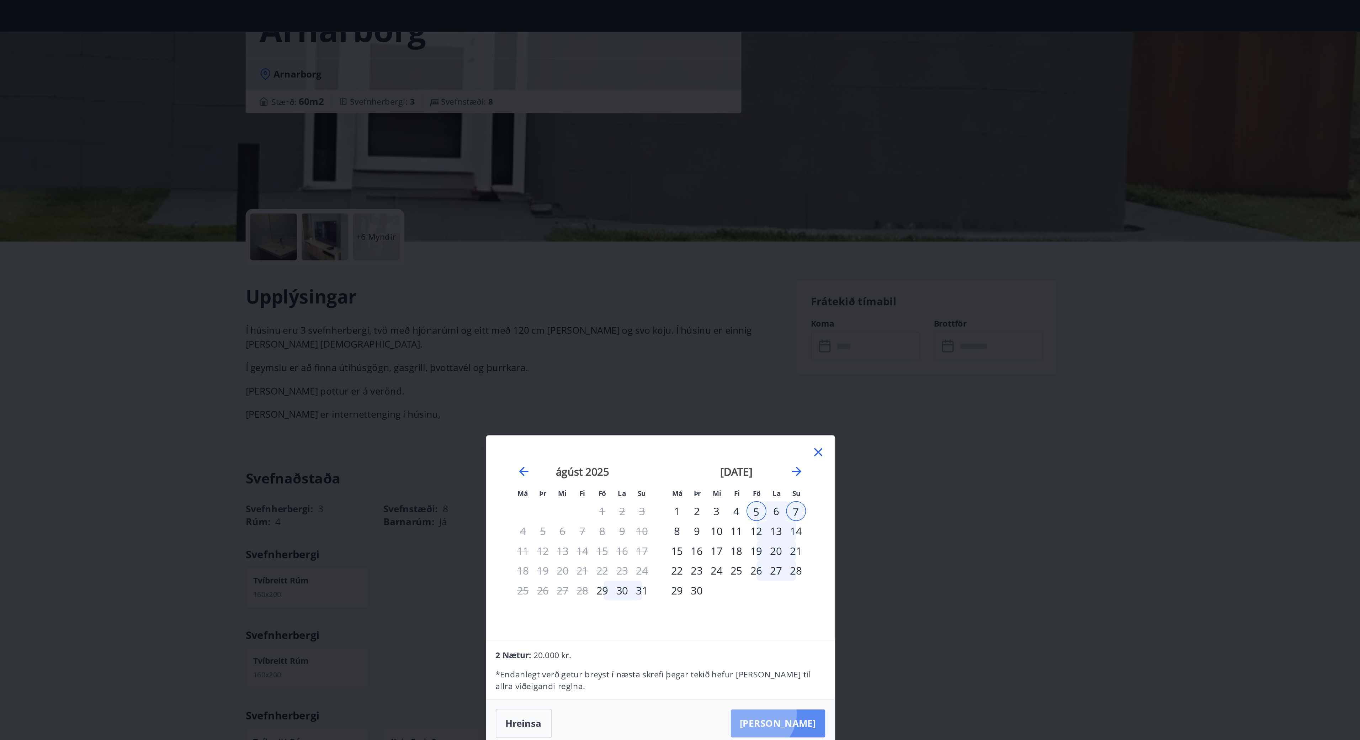
click at [762, 445] on button "Taka Frá" at bounding box center [752, 450] width 58 height 17
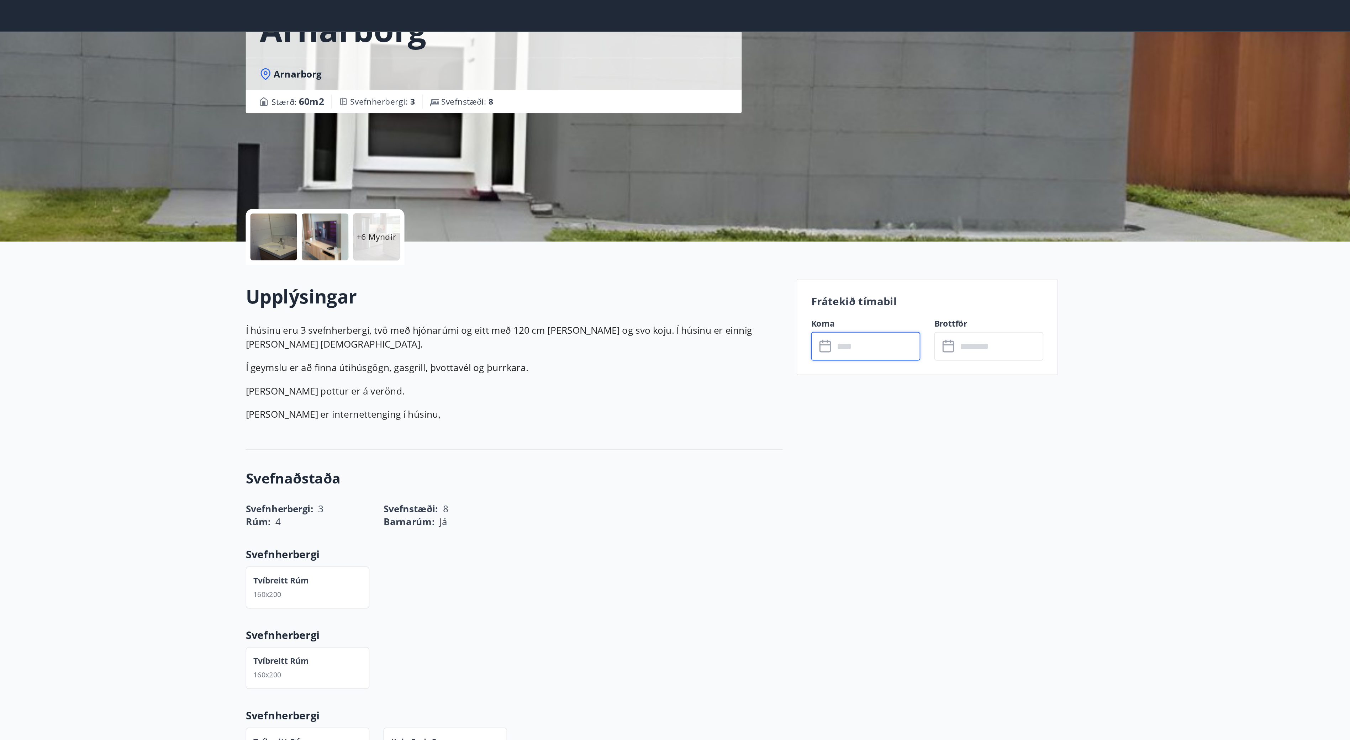
type input "******"
click at [887, 279] on button "Greiða" at bounding box center [880, 285] width 67 height 17
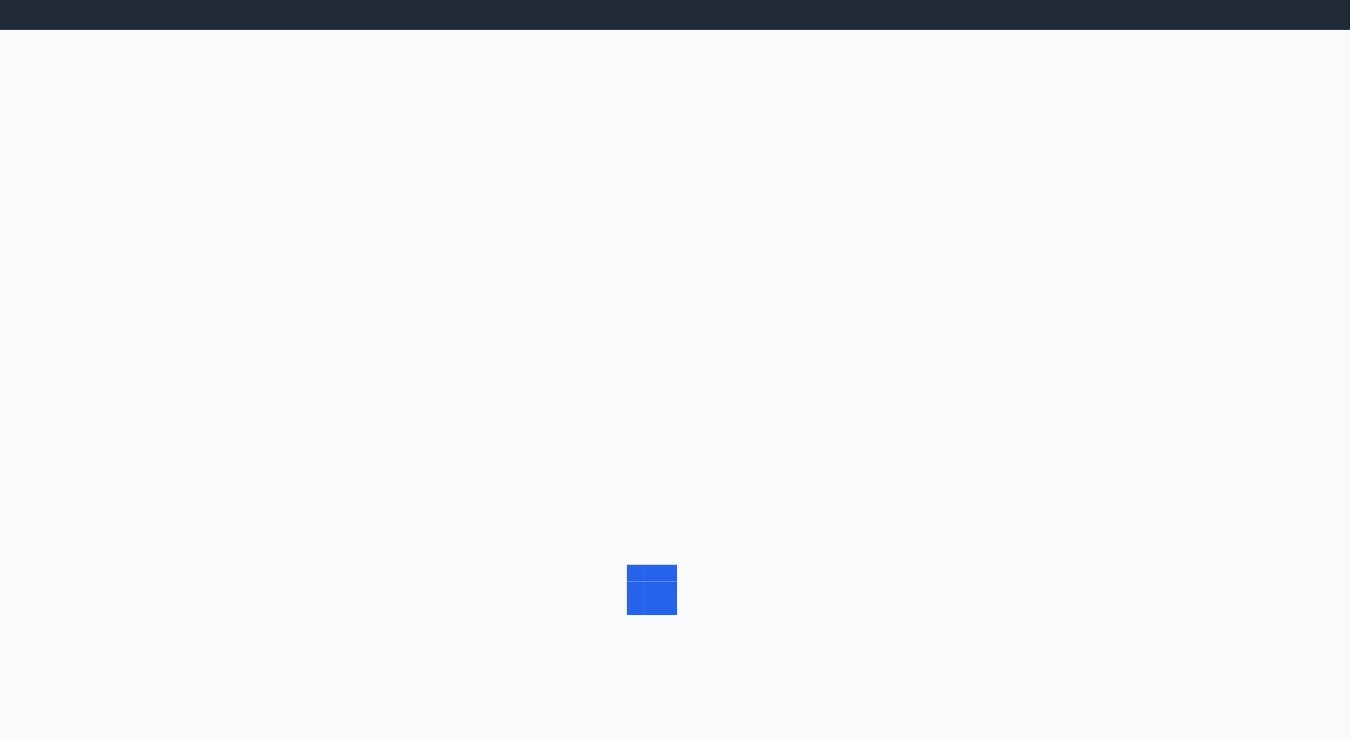
scroll to position [2, 0]
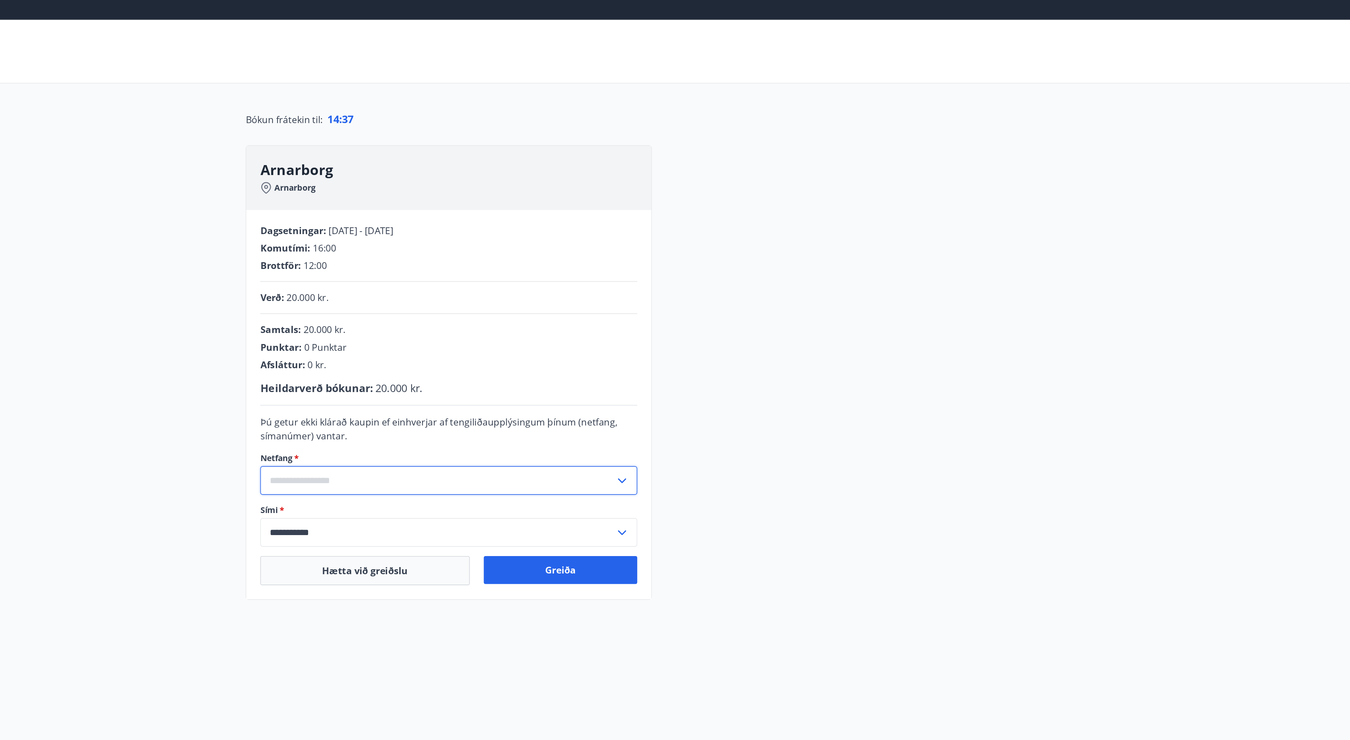
click at [549, 312] on input "text" at bounding box center [544, 308] width 216 height 17
click at [472, 325] on li "Skrá nýtt netfang" at bounding box center [550, 324] width 229 height 13
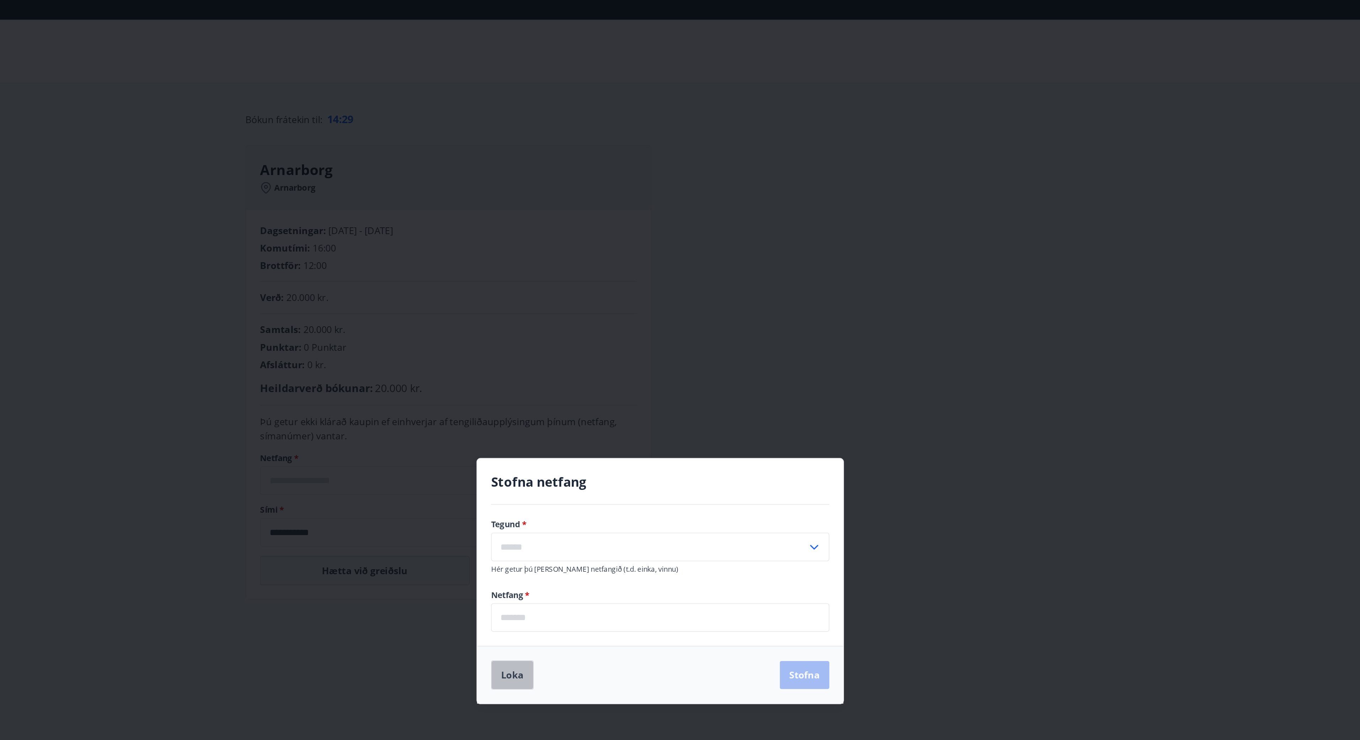
click at [588, 429] on button "Loka" at bounding box center [590, 427] width 26 height 18
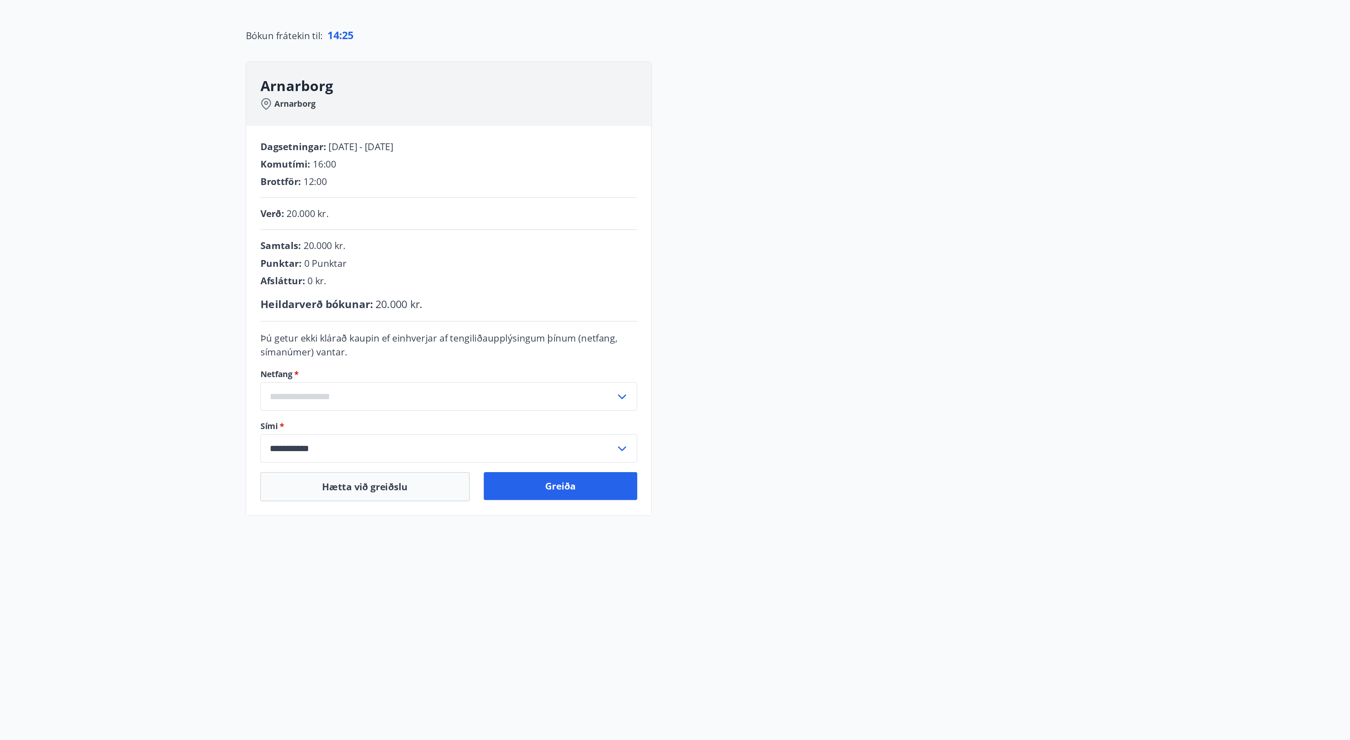
click at [658, 301] on div "​" at bounding box center [551, 308] width 230 height 17
click at [477, 319] on li "Skrá nýtt netfang" at bounding box center [550, 324] width 229 height 13
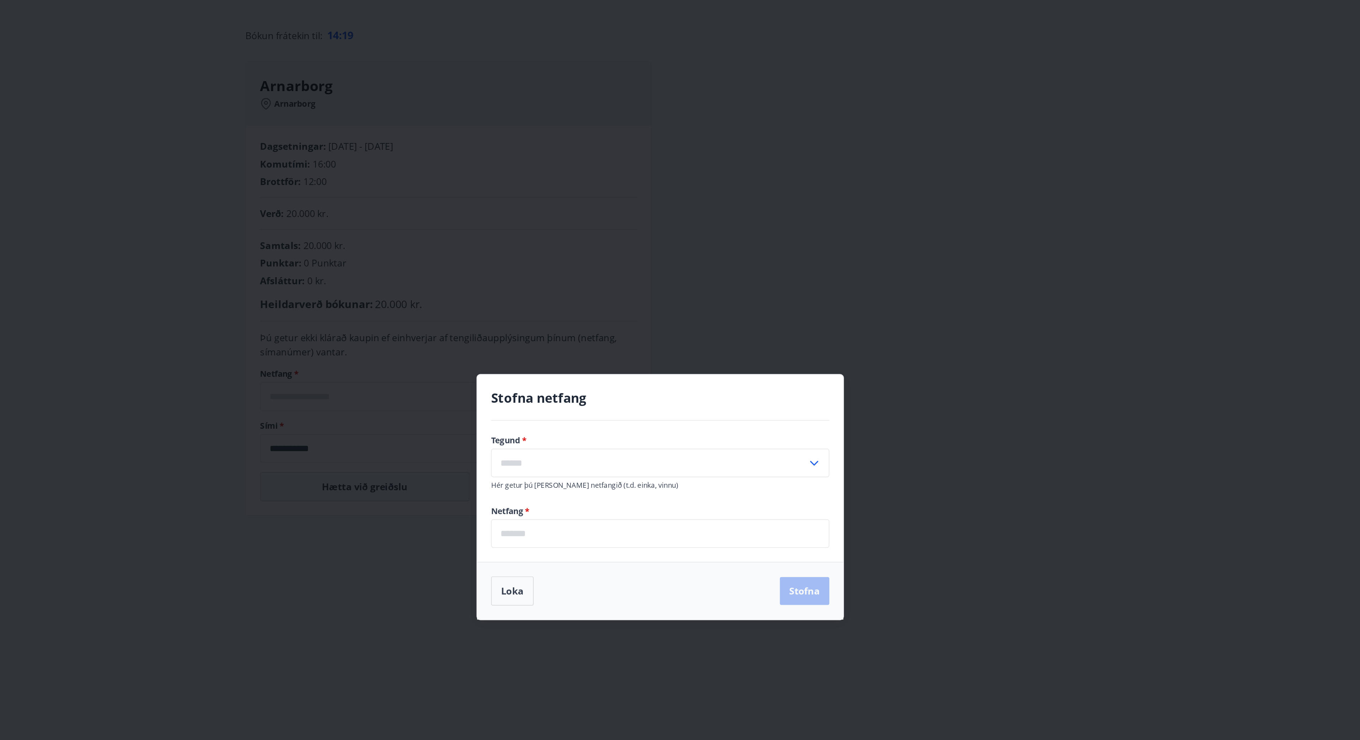
click at [623, 397] on input "email" at bounding box center [680, 391] width 206 height 17
type input "**********"
click at [626, 354] on input "text" at bounding box center [673, 348] width 193 height 17
click at [618, 378] on li "Vinnu" at bounding box center [680, 377] width 206 height 13
type input "*****"
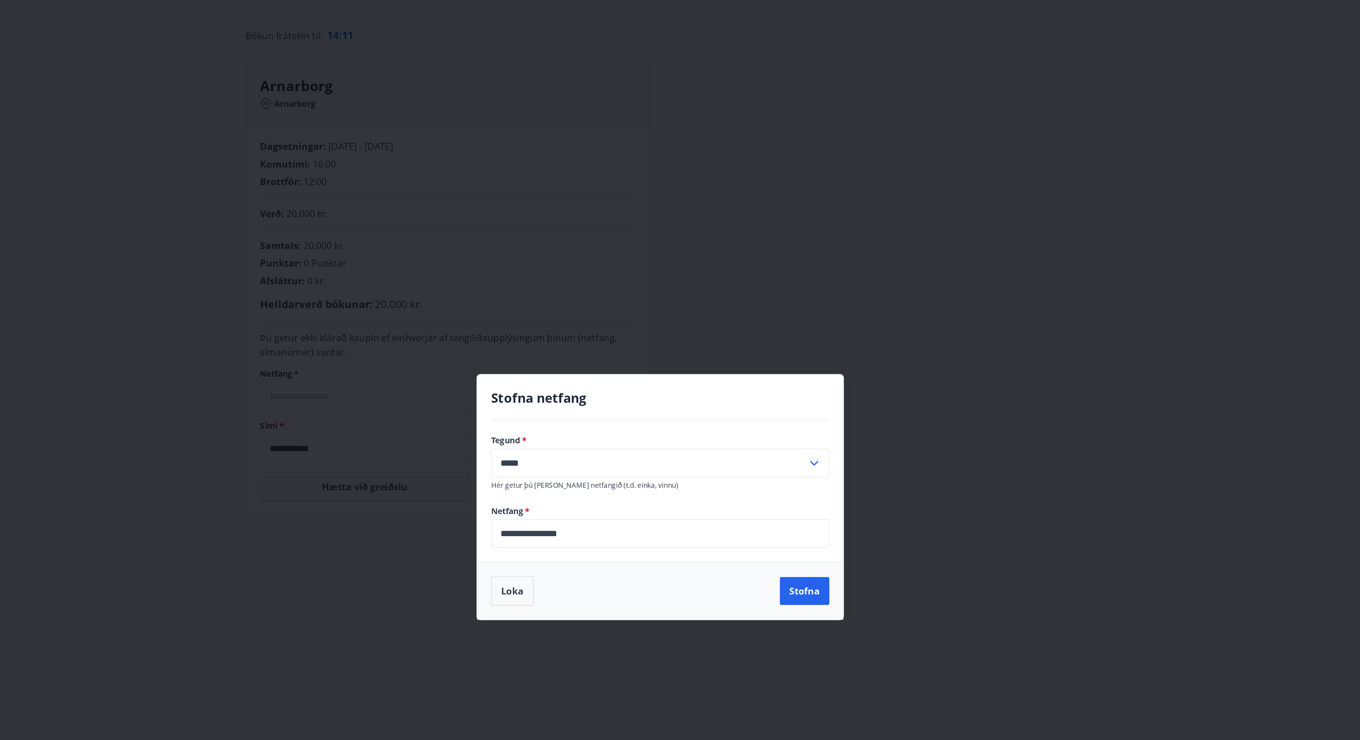
click at [650, 423] on div "Loka Stofna" at bounding box center [680, 427] width 206 height 18
click at [766, 423] on button "Stofna" at bounding box center [768, 427] width 30 height 17
type input "**********"
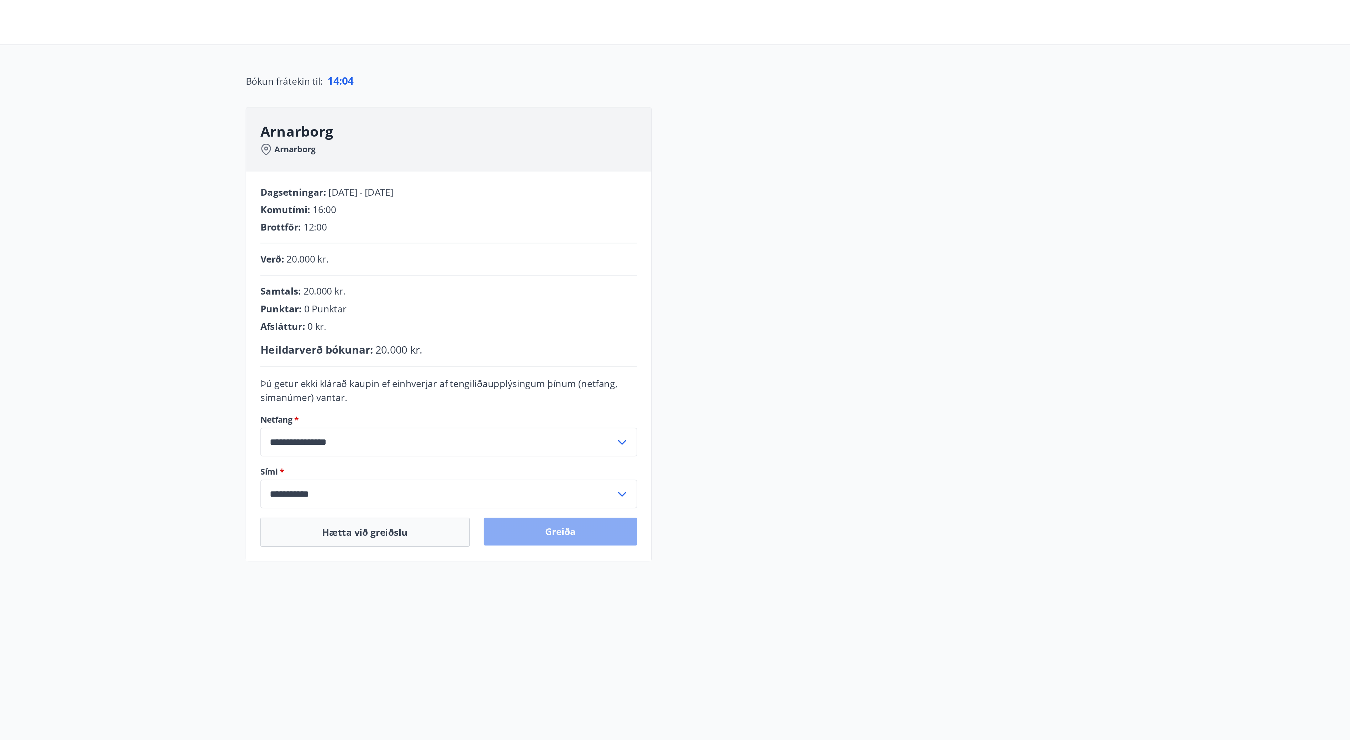
click at [625, 361] on button "Greiða" at bounding box center [619, 363] width 94 height 17
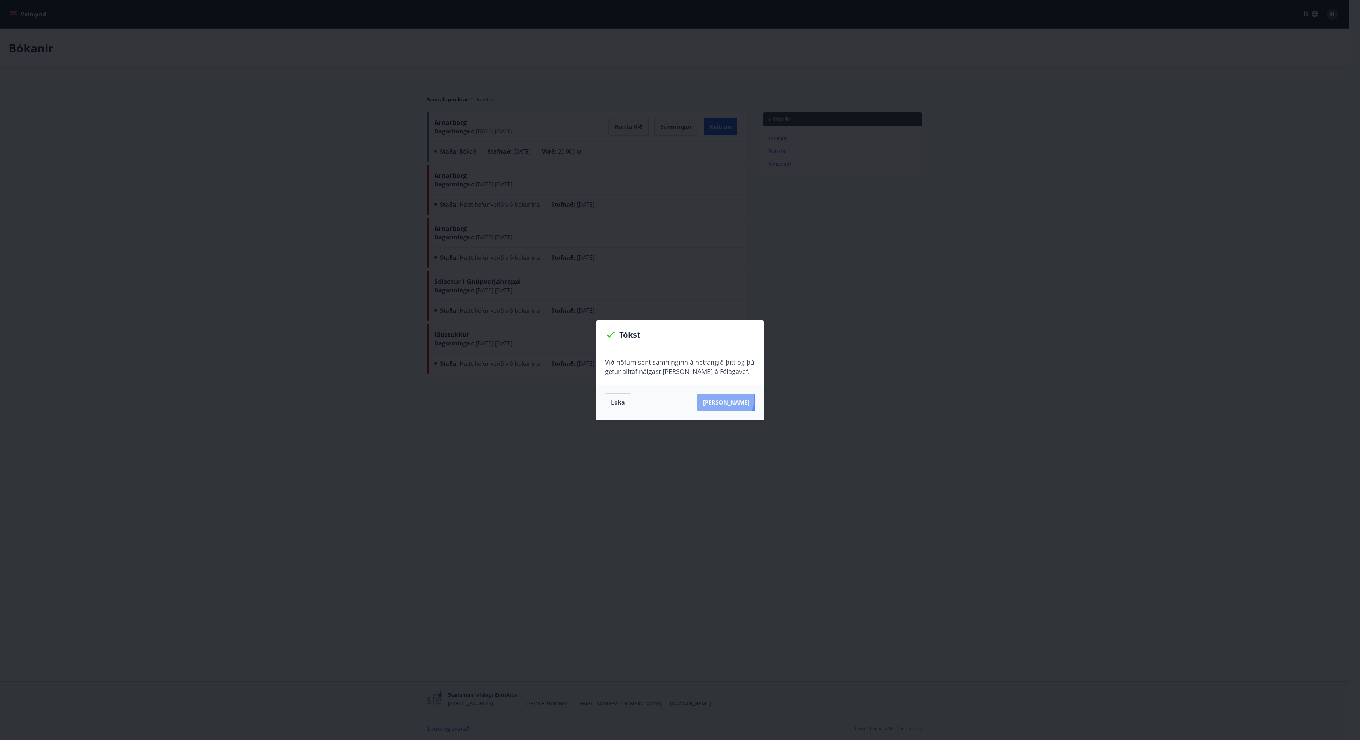
click at [736, 398] on button "[PERSON_NAME]" at bounding box center [727, 402] width 58 height 17
click at [724, 393] on div "[PERSON_NAME]" at bounding box center [680, 402] width 150 height 18
click at [726, 398] on button "[PERSON_NAME]" at bounding box center [727, 402] width 58 height 17
click at [618, 399] on button "Loka" at bounding box center [618, 402] width 26 height 18
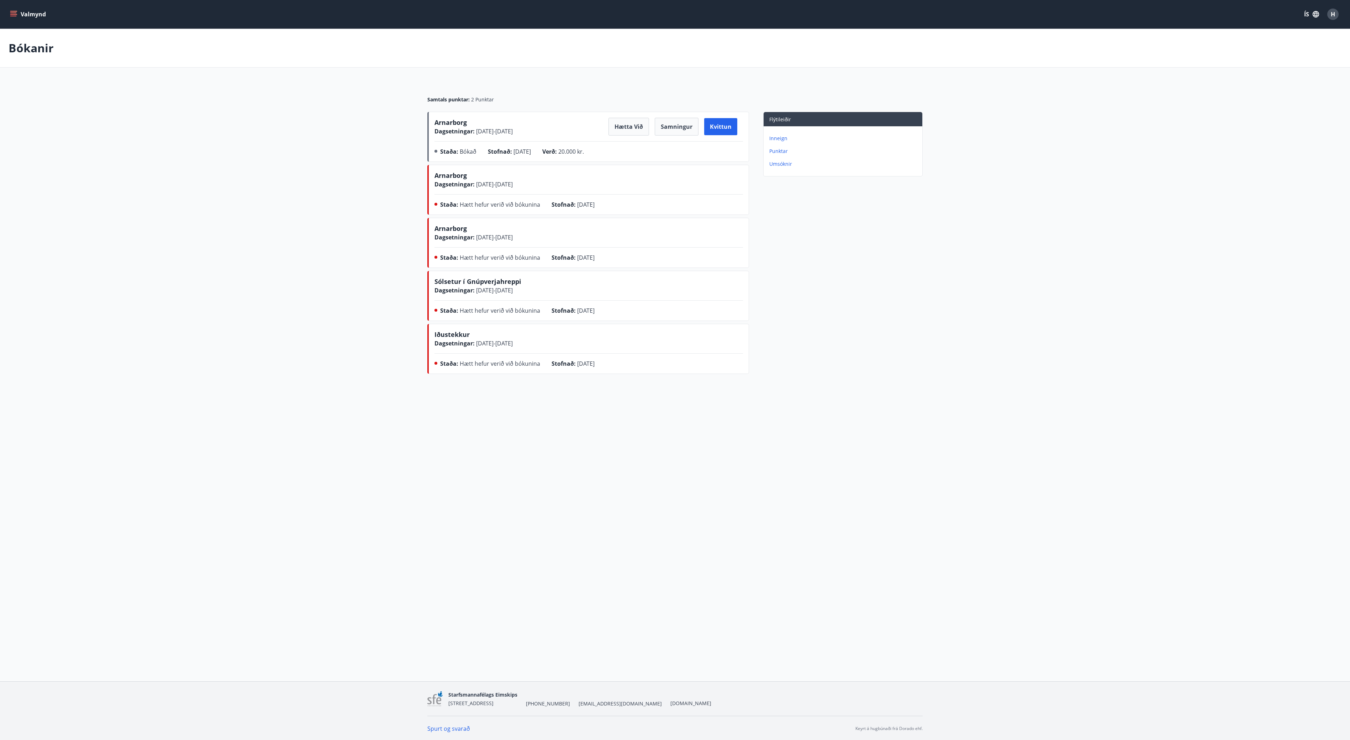
click at [470, 461] on div "Valmynd ÍS H Bókanir Samtals punktar : 2 Punktar Arnarborg Dagsetningar : [DATE…" at bounding box center [675, 340] width 1350 height 681
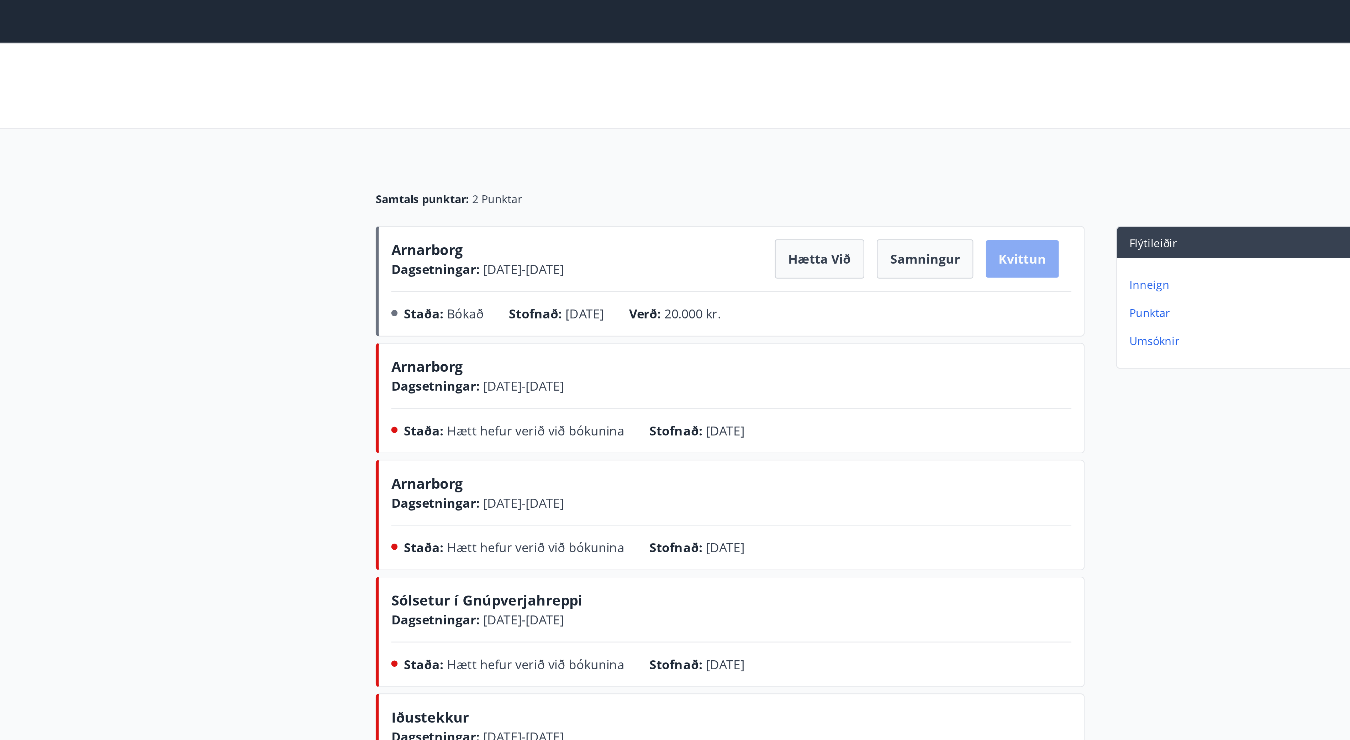
click at [719, 127] on button "Kvittun" at bounding box center [720, 126] width 33 height 17
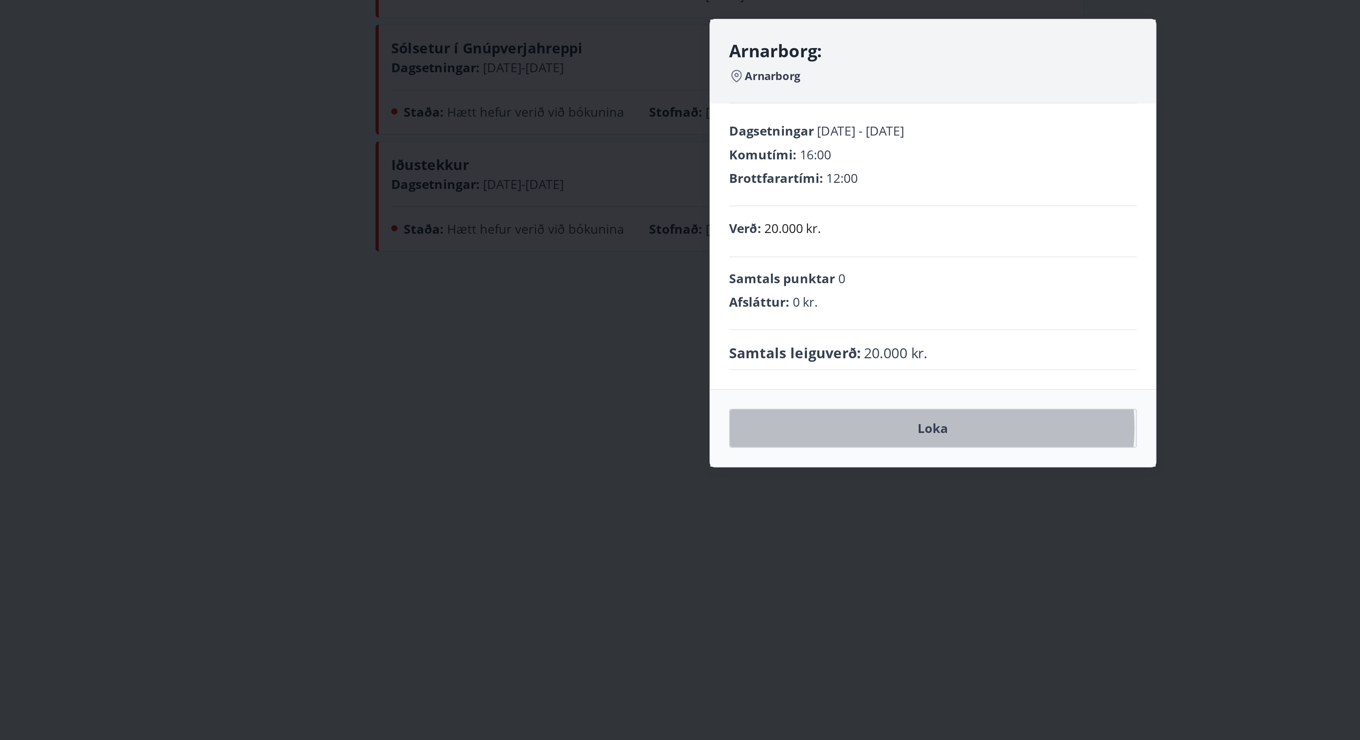
click at [675, 455] on button "Loka" at bounding box center [680, 454] width 185 height 18
